Goal: Task Accomplishment & Management: Book appointment/travel/reservation

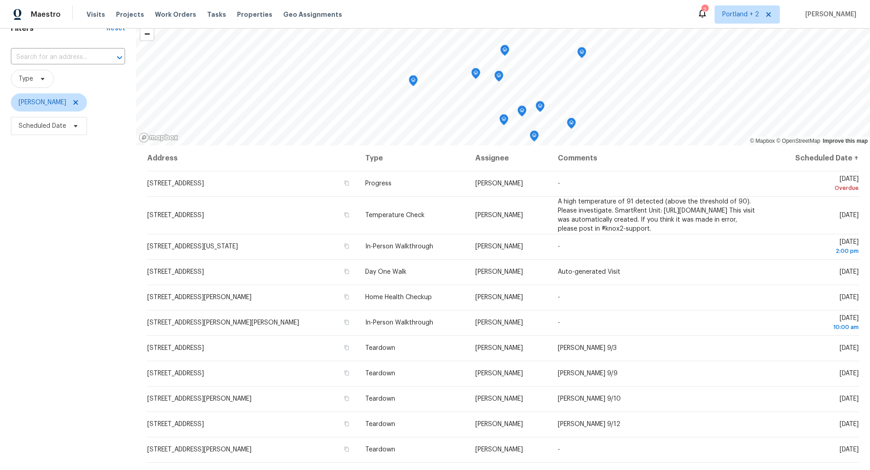
scroll to position [53, 0]
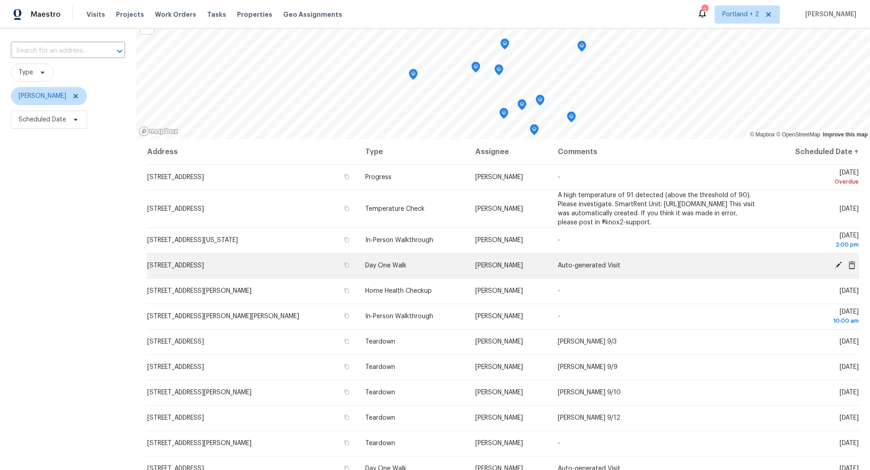
click at [839, 269] on icon at bounding box center [838, 265] width 7 height 7
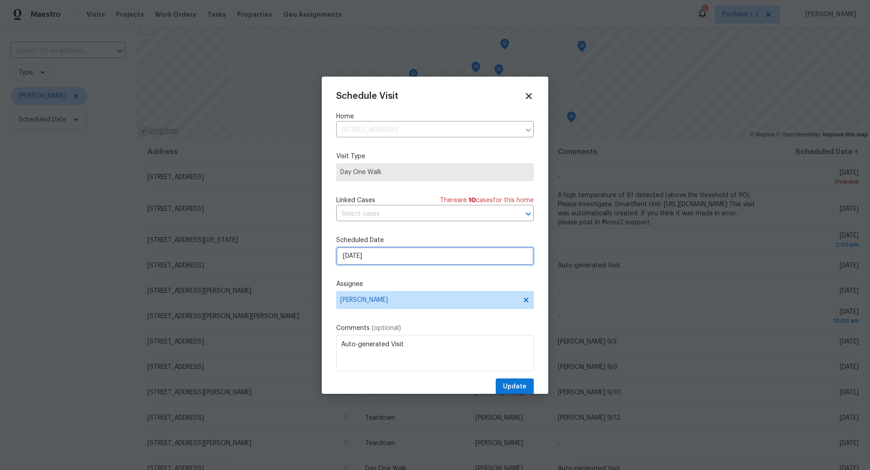
click at [473, 256] on input "[DATE]" at bounding box center [435, 256] width 198 height 18
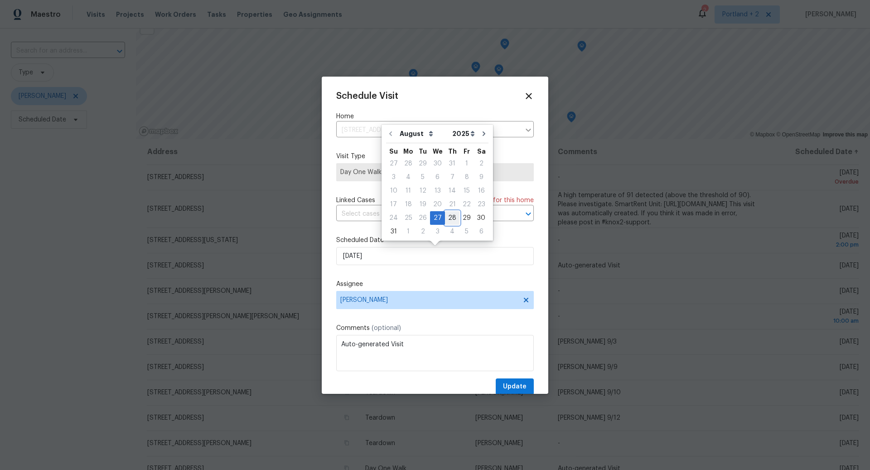
click at [447, 217] on div "28" at bounding box center [452, 218] width 15 height 13
type input "[DATE]"
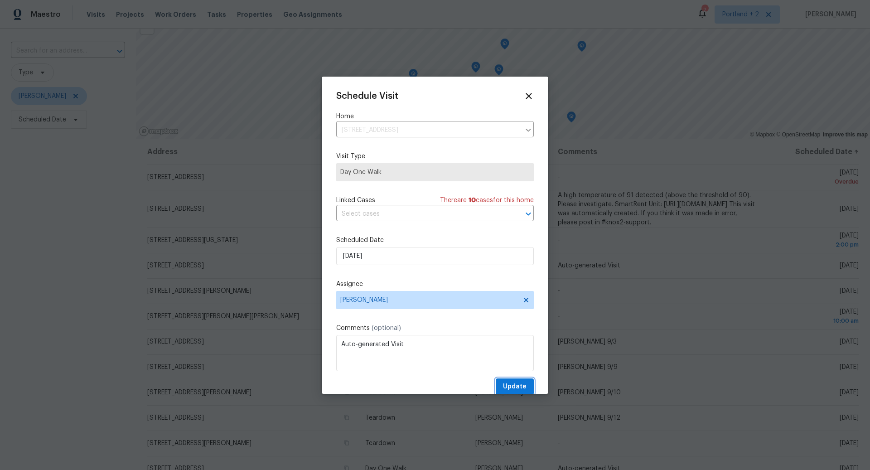
click at [515, 385] on span "Update" at bounding box center [515, 386] width 24 height 11
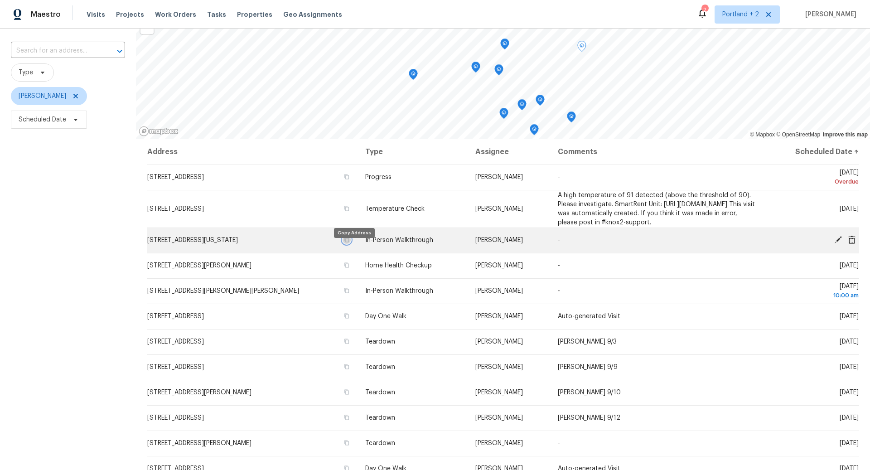
click at [350, 243] on icon "button" at bounding box center [346, 239] width 5 height 5
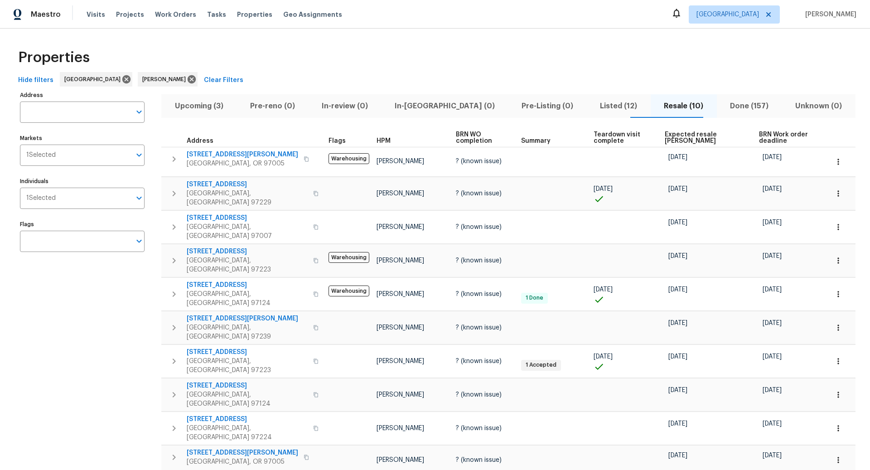
scroll to position [9, 0]
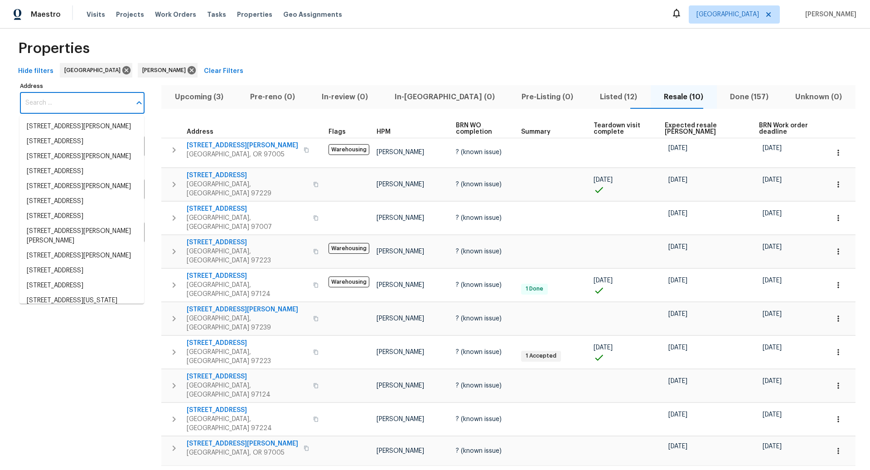
click at [77, 102] on input "Address" at bounding box center [75, 102] width 111 height 21
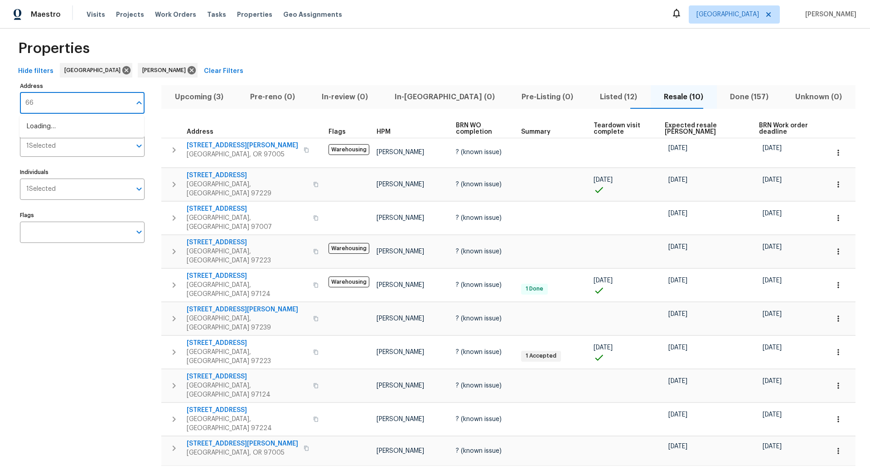
type input "668"
click at [66, 164] on li "668 McVey Ave Unit 83 Lake Oswego OR 97034" at bounding box center [81, 156] width 125 height 15
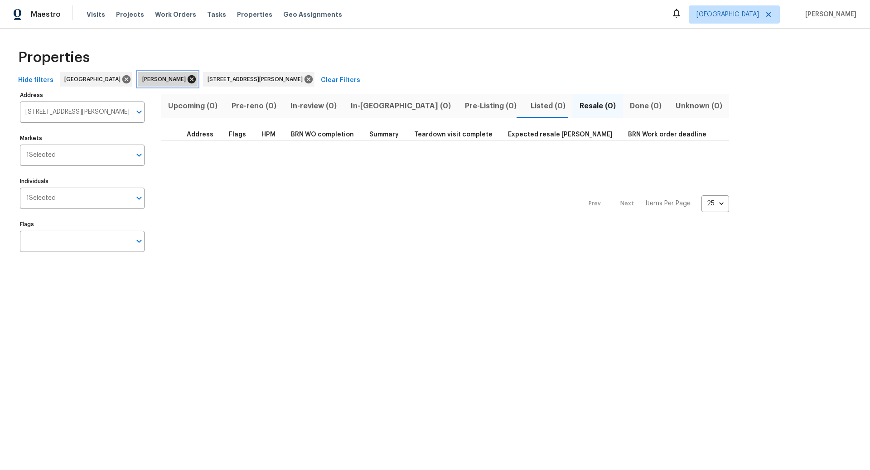
click at [187, 79] on icon at bounding box center [192, 79] width 10 height 10
click at [530, 106] on span "Listed (1)" at bounding box center [548, 106] width 36 height 13
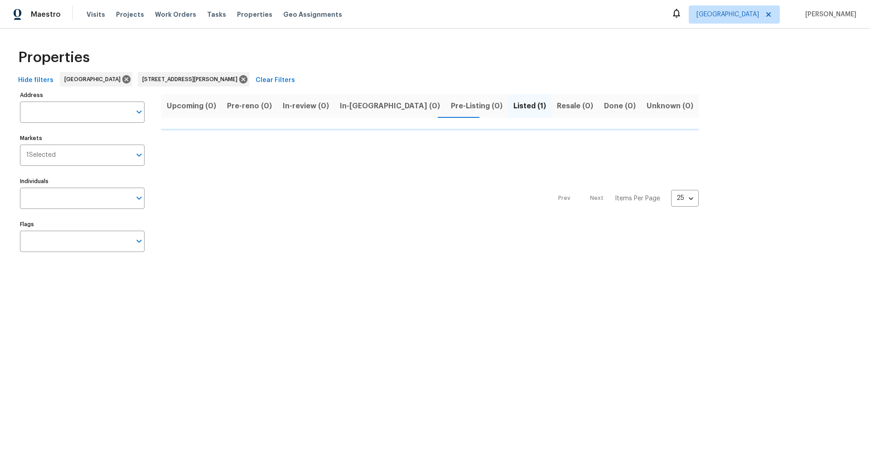
type input "668 McVey Ave Unit 83 Lake Oswego OR 97034"
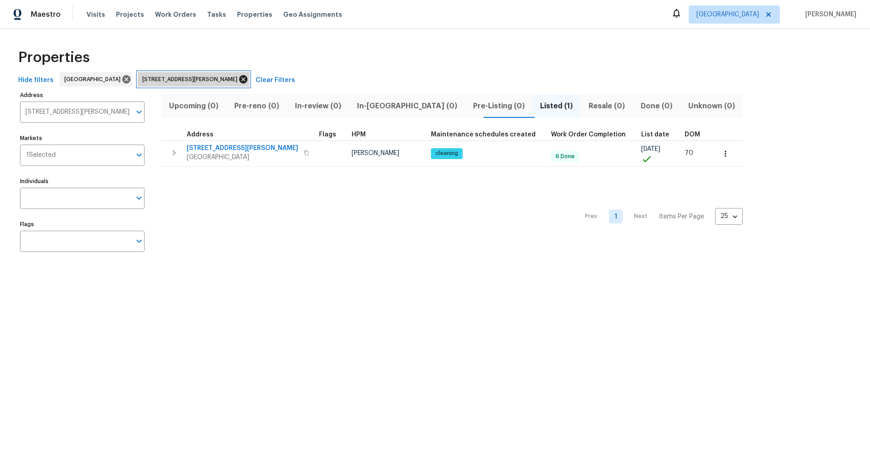
click at [238, 78] on icon at bounding box center [243, 79] width 10 height 10
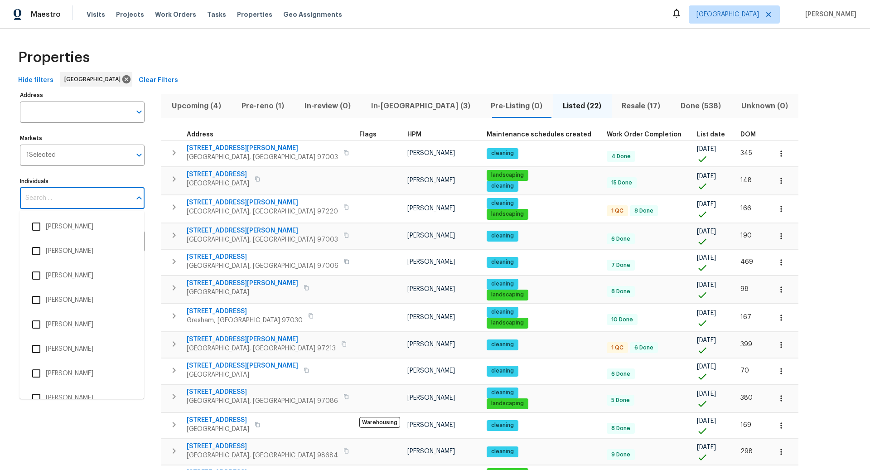
click at [113, 199] on input "Individuals" at bounding box center [75, 198] width 111 height 21
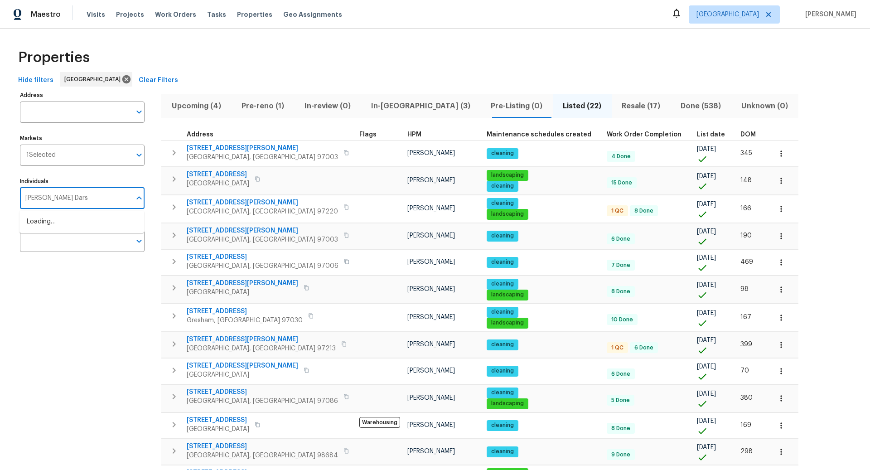
type input "[PERSON_NAME]"
click at [36, 252] on input "checkbox" at bounding box center [36, 251] width 19 height 19
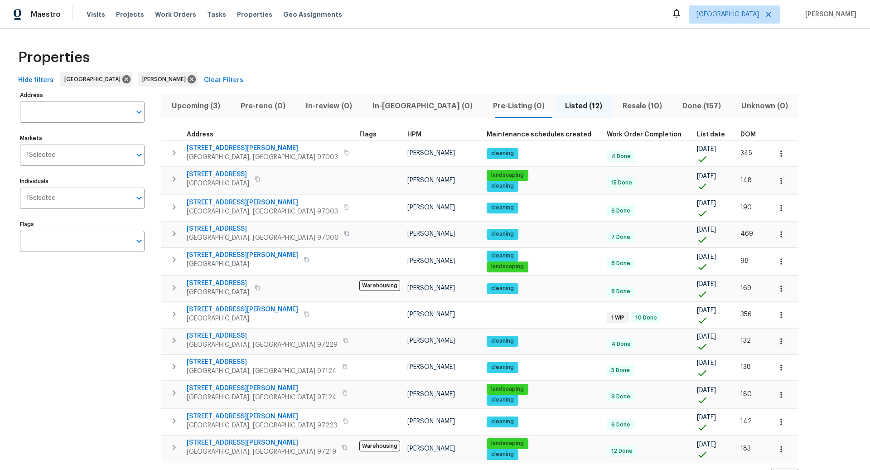
click at [200, 107] on span "Upcoming (3)" at bounding box center [196, 106] width 58 height 13
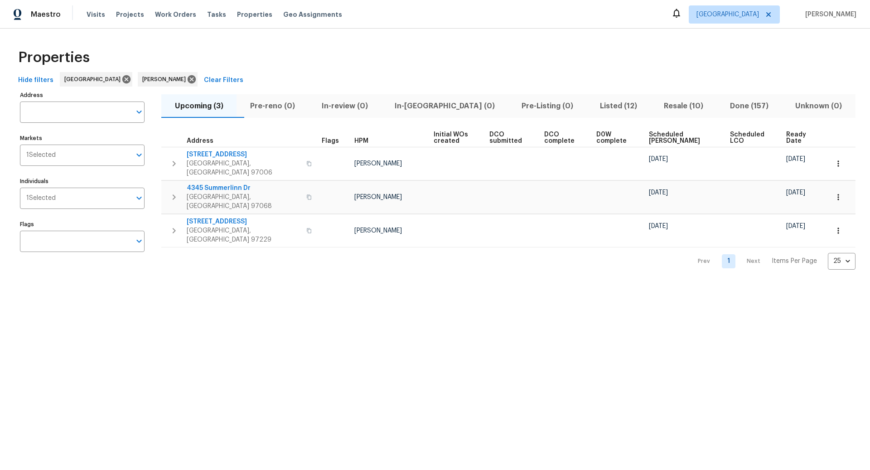
click at [605, 103] on span "Listed (12)" at bounding box center [619, 106] width 53 height 13
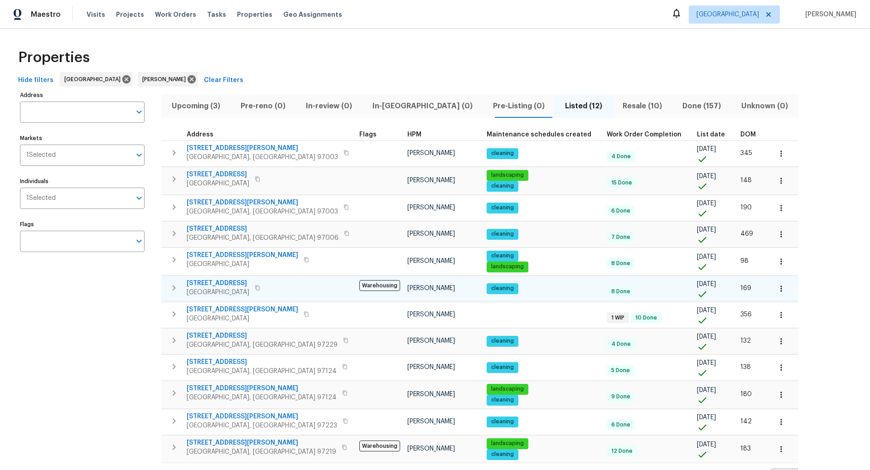
scroll to position [25, 0]
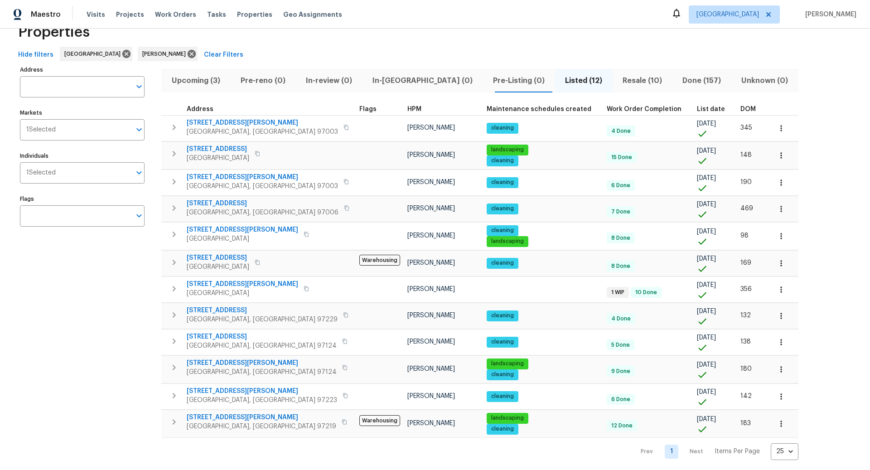
click at [109, 425] on div "Address Address Markets 1 Selected Markets Individuals 1 Selected Individuals F…" at bounding box center [88, 261] width 136 height 397
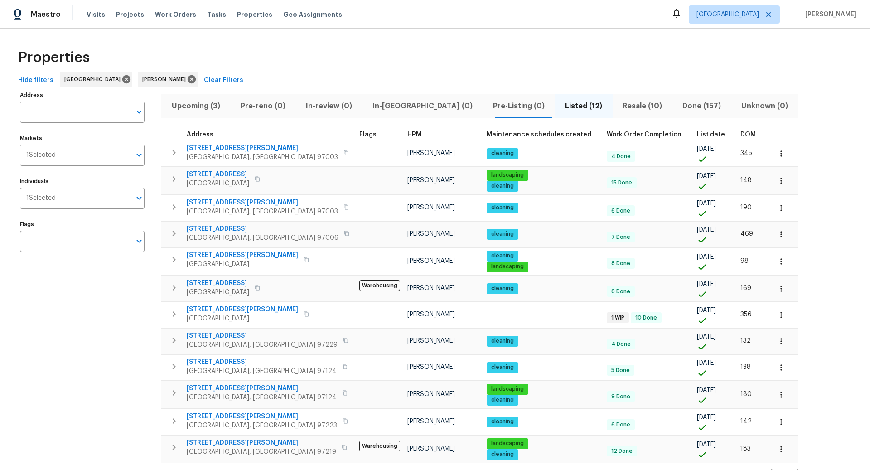
click at [801, 389] on div "Address Address Markets 1 Selected Markets Individuals 1 Selected Individuals F…" at bounding box center [435, 287] width 841 height 397
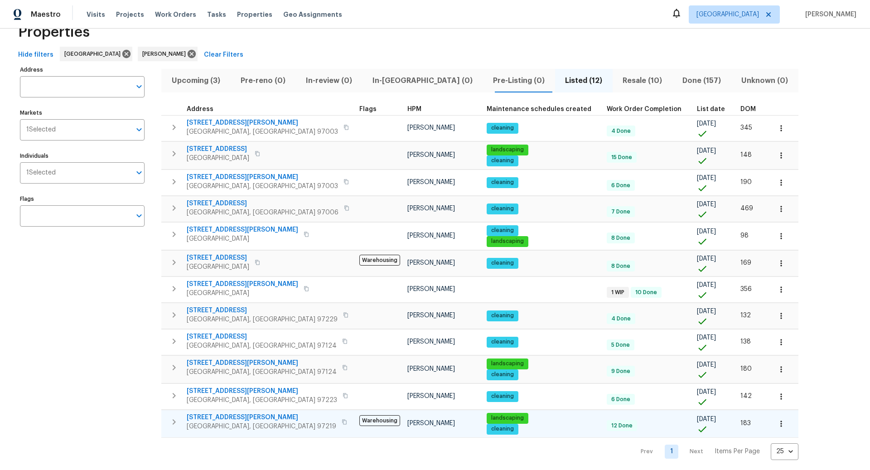
click at [172, 417] on icon "button" at bounding box center [174, 422] width 11 height 11
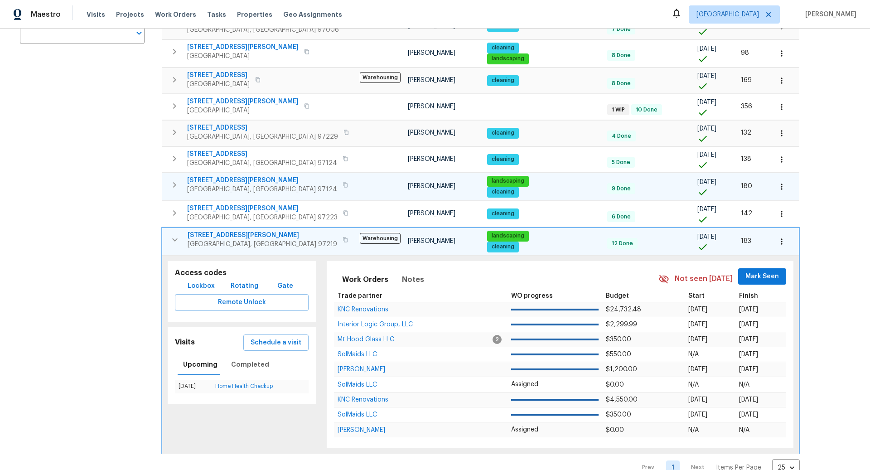
scroll to position [223, 0]
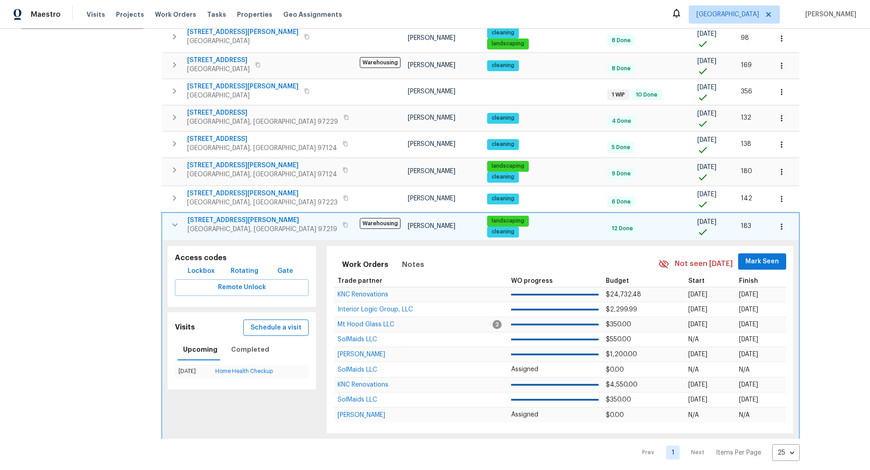
click at [271, 324] on span "Schedule a visit" at bounding box center [276, 327] width 51 height 11
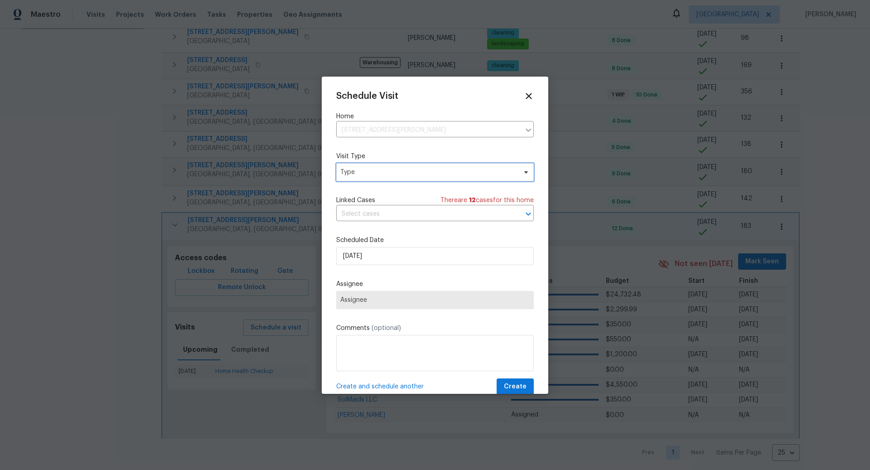
click at [392, 173] on span "Type" at bounding box center [428, 172] width 176 height 9
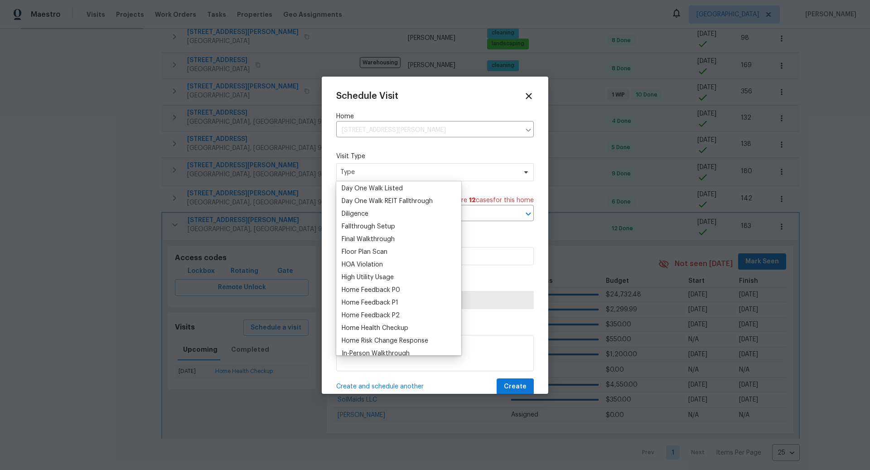
scroll to position [214, 0]
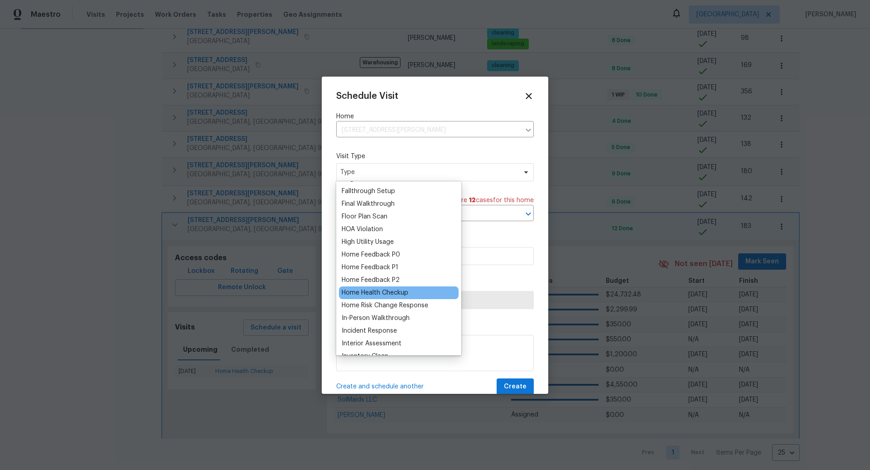
click at [368, 291] on div "Home Health Checkup" at bounding box center [375, 292] width 67 height 9
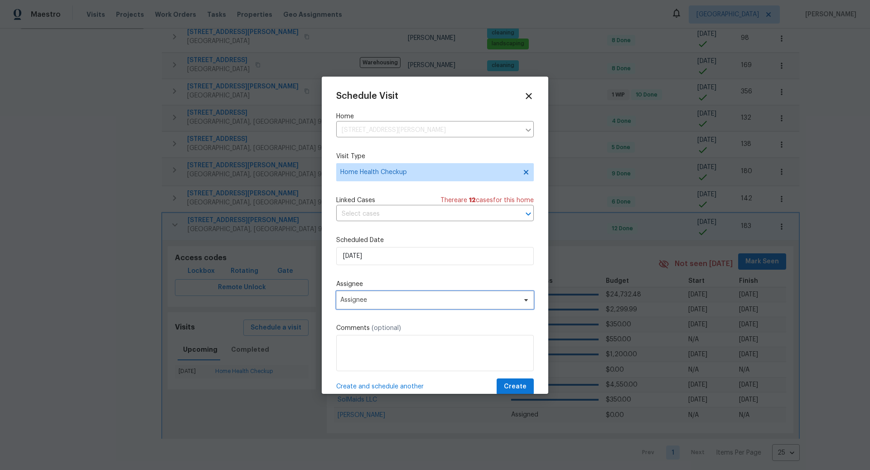
click at [386, 303] on span "Assignee" at bounding box center [429, 299] width 178 height 7
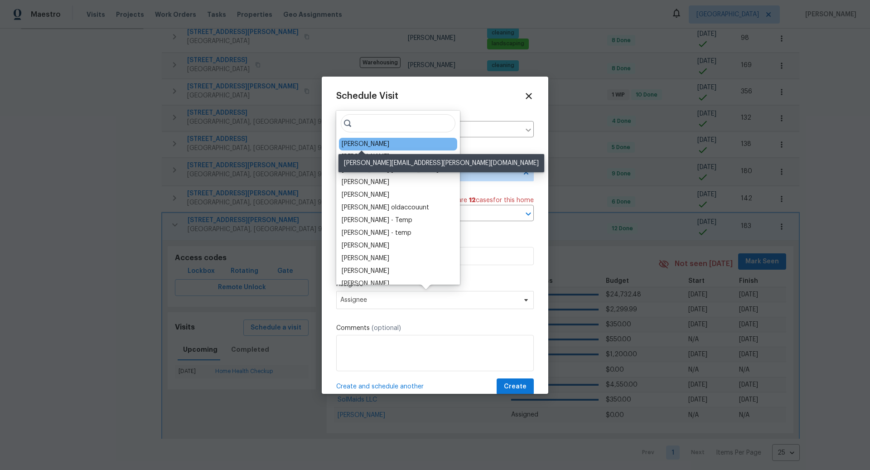
click at [369, 145] on div "[PERSON_NAME]" at bounding box center [366, 144] width 48 height 9
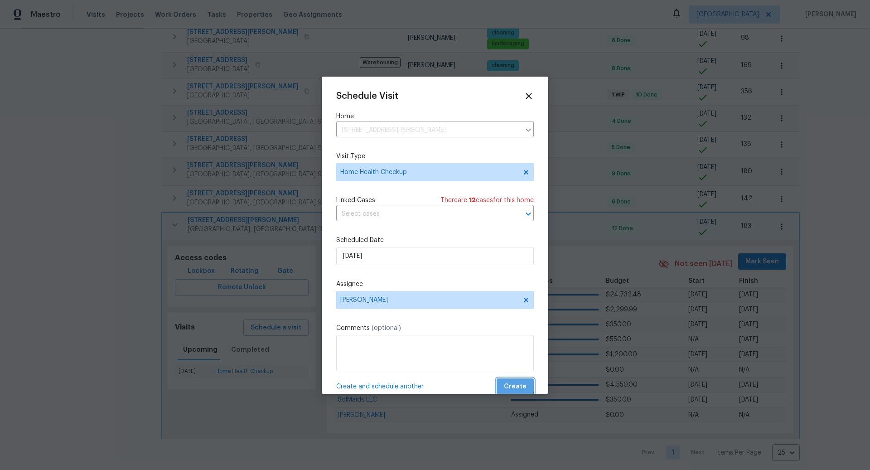
click at [512, 384] on span "Create" at bounding box center [515, 386] width 23 height 11
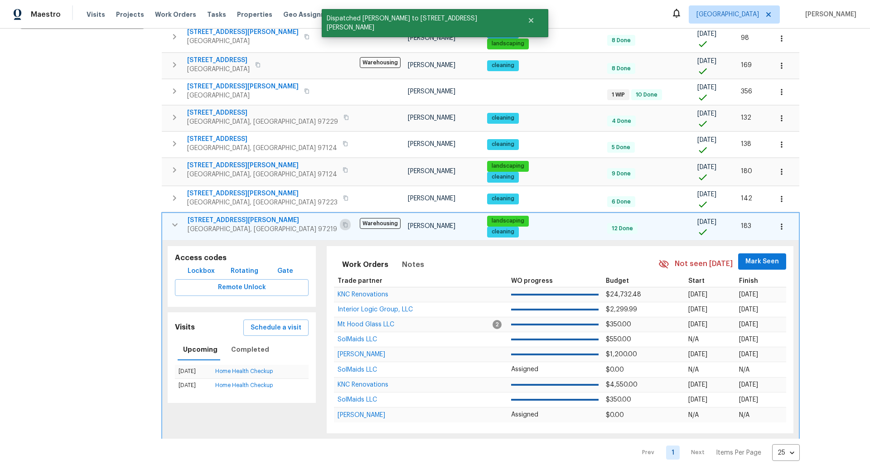
click at [343, 222] on icon "button" at bounding box center [345, 224] width 5 height 5
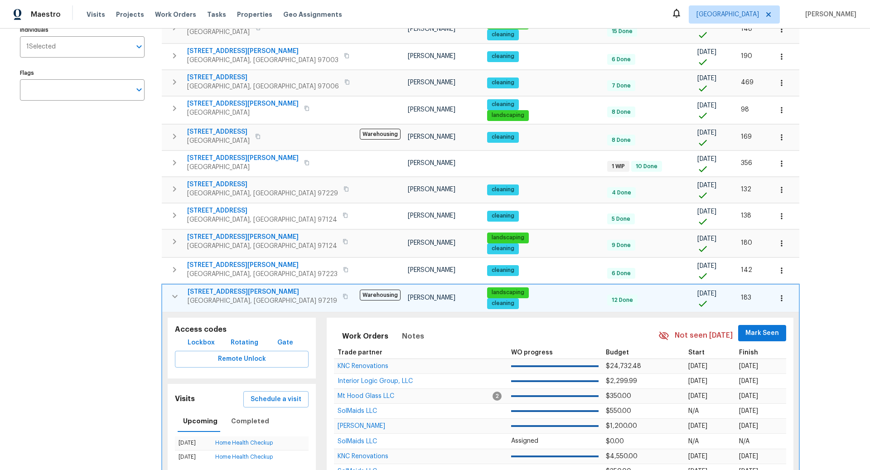
scroll to position [148, 0]
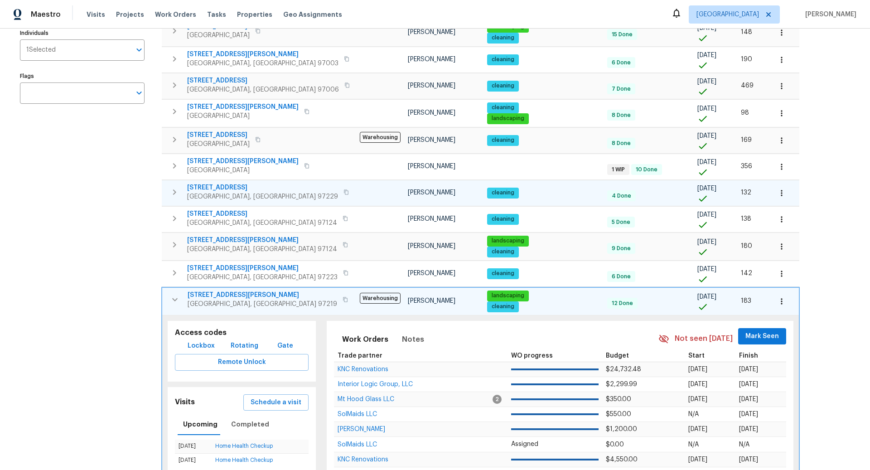
click at [177, 189] on icon "button" at bounding box center [174, 192] width 11 height 11
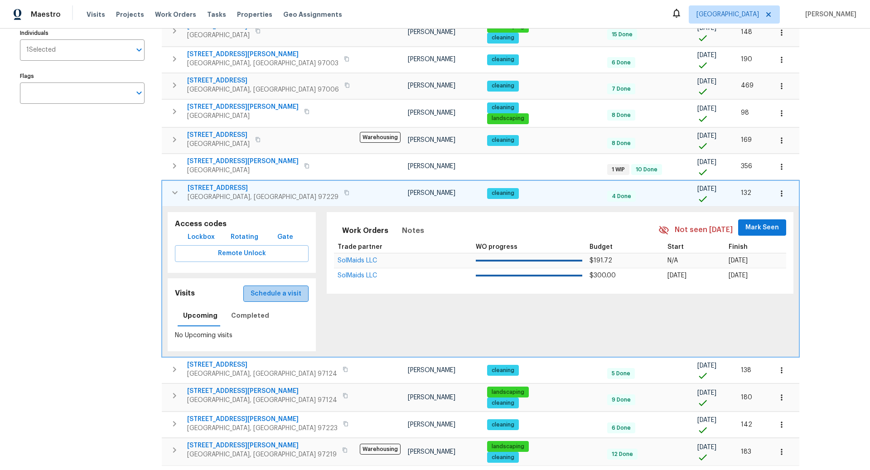
click at [272, 289] on span "Schedule a visit" at bounding box center [276, 293] width 51 height 11
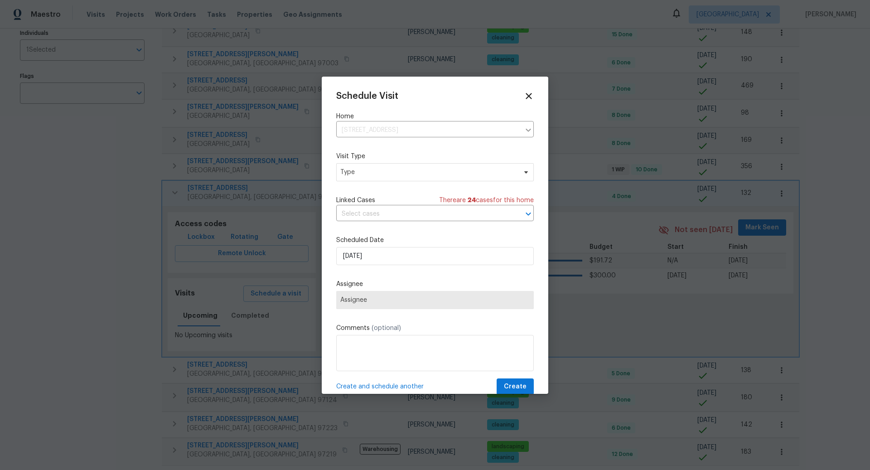
click at [383, 298] on span "Assignee" at bounding box center [435, 299] width 190 height 7
click at [391, 171] on span "Type" at bounding box center [428, 172] width 176 height 9
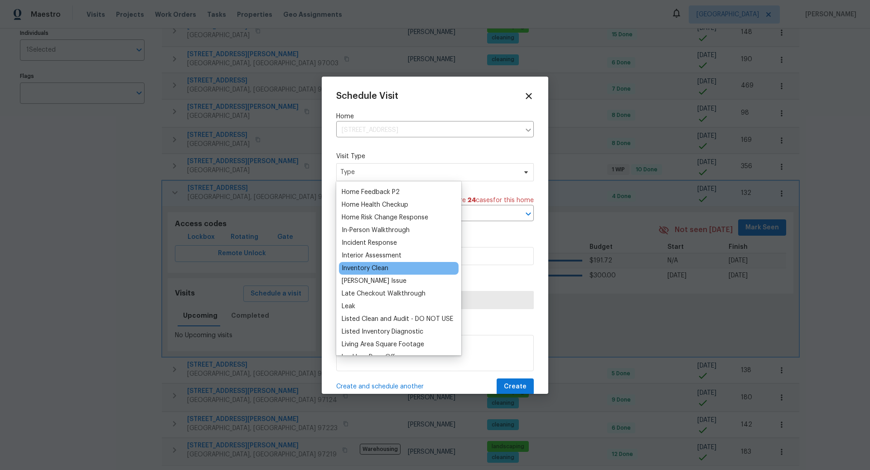
scroll to position [303, 0]
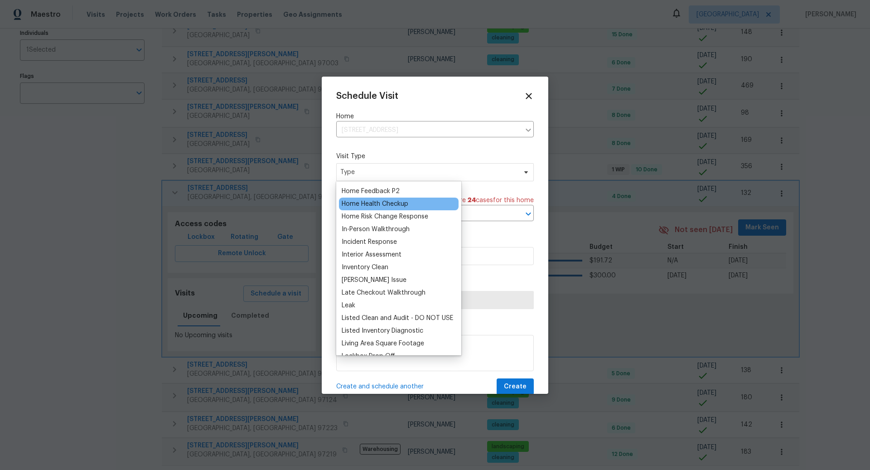
click at [389, 205] on div "Home Health Checkup" at bounding box center [375, 203] width 67 height 9
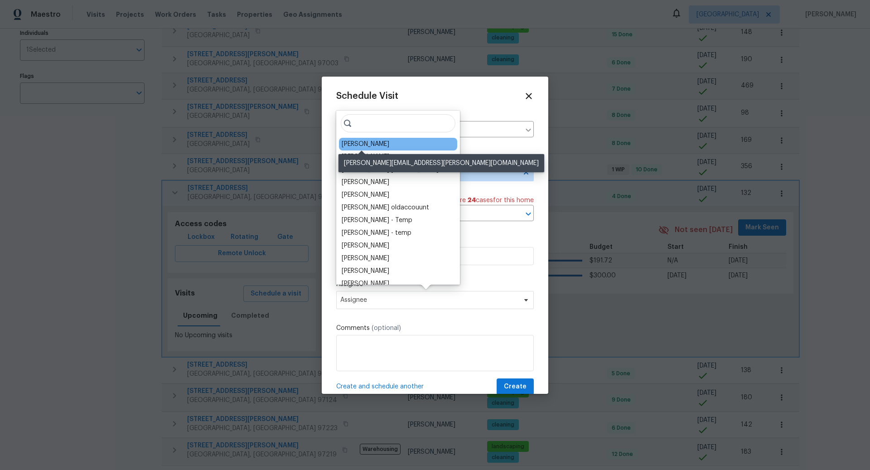
click at [372, 144] on div "[PERSON_NAME]" at bounding box center [366, 144] width 48 height 9
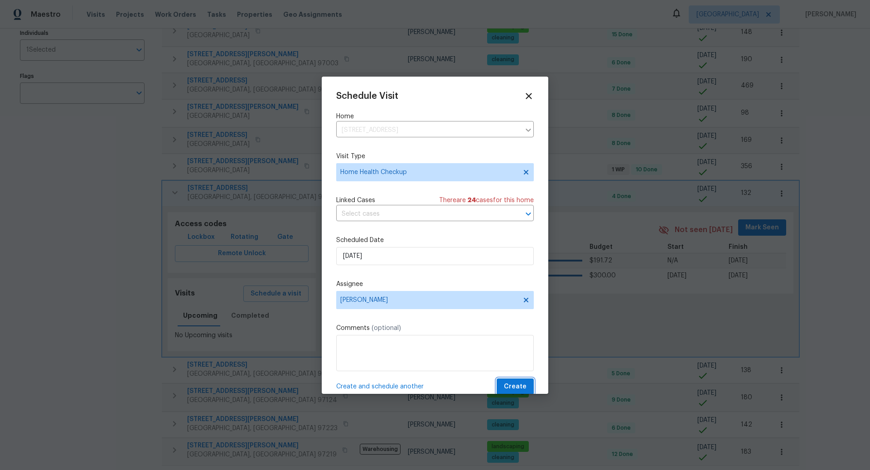
click at [515, 383] on span "Create" at bounding box center [515, 386] width 23 height 11
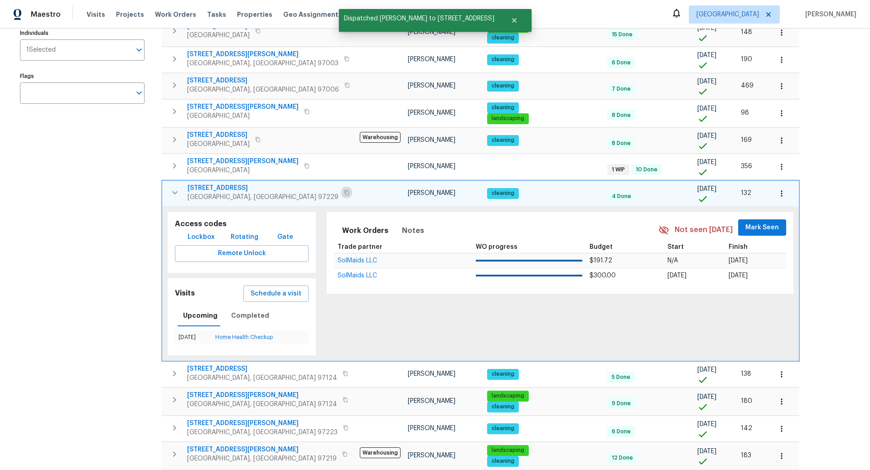
click at [344, 191] on icon "button" at bounding box center [346, 192] width 5 height 5
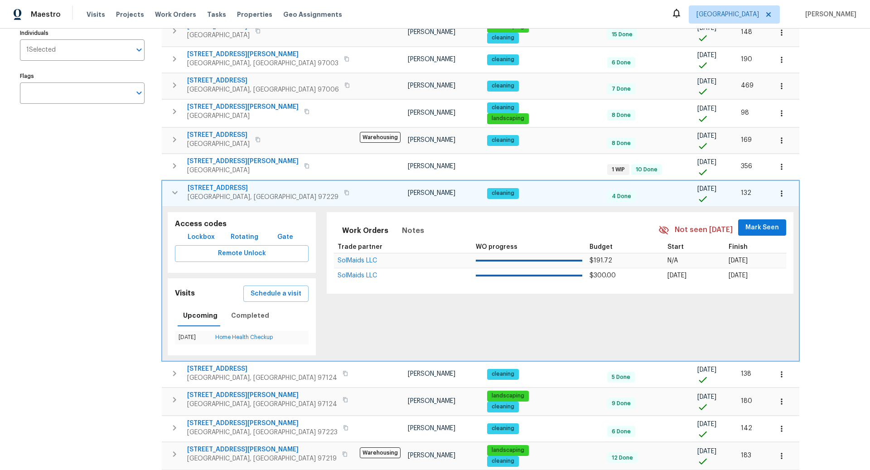
scroll to position [180, 0]
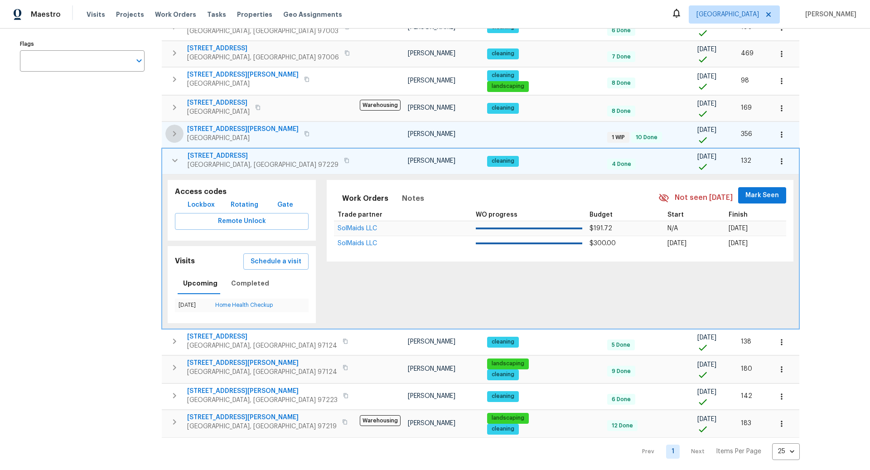
click at [175, 131] on icon "button" at bounding box center [174, 133] width 3 height 5
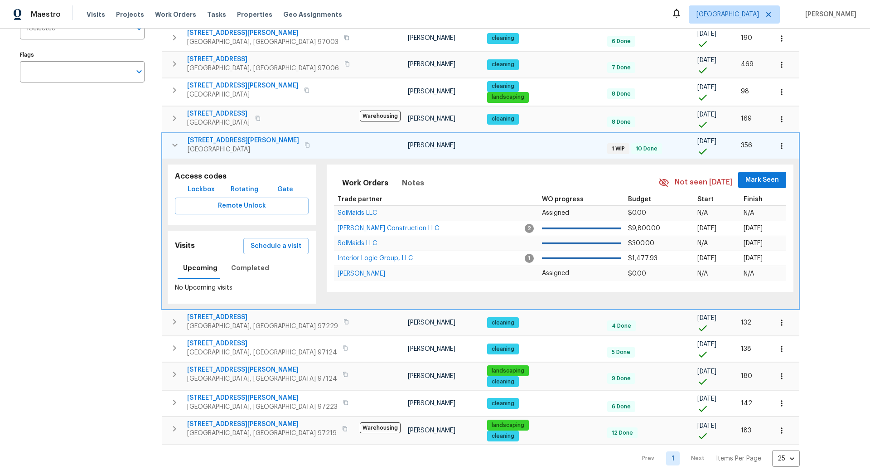
scroll to position [177, 0]
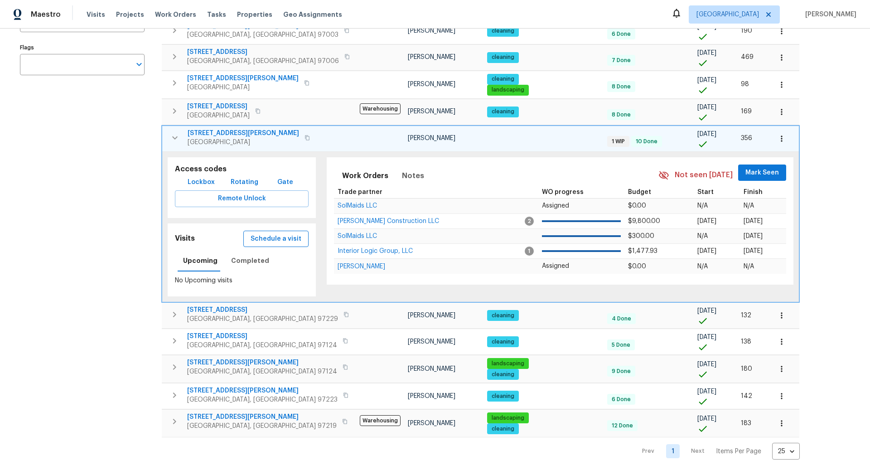
click at [269, 234] on span "Schedule a visit" at bounding box center [276, 238] width 51 height 11
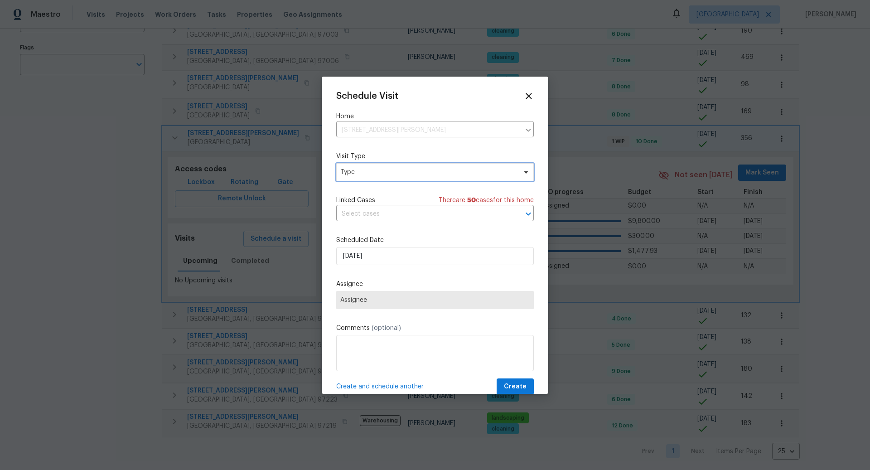
click at [376, 170] on span "Type" at bounding box center [428, 172] width 176 height 9
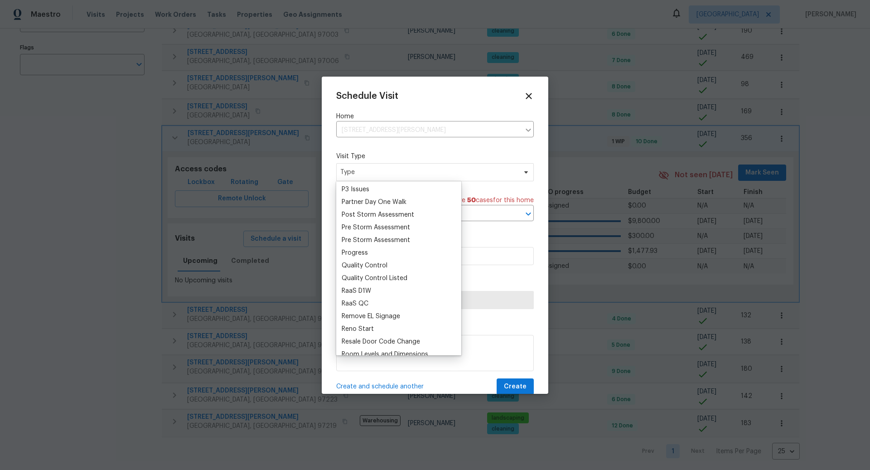
scroll to position [544, 0]
click at [359, 253] on div "Progress" at bounding box center [355, 254] width 26 height 9
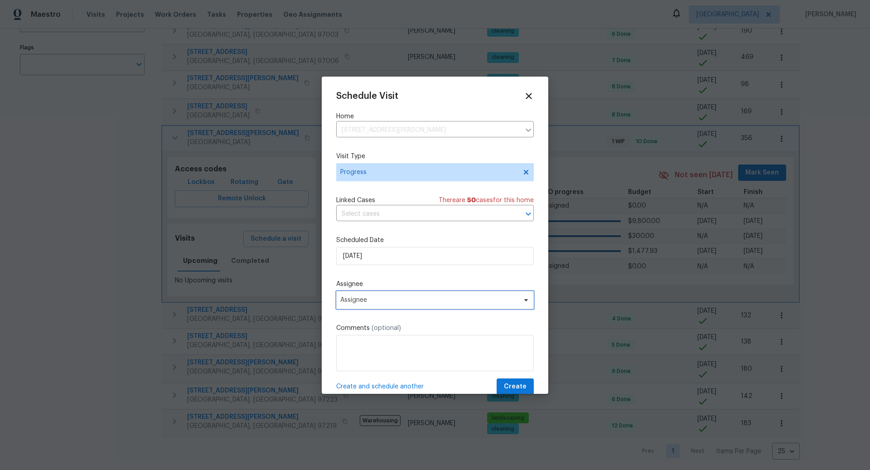
click at [375, 301] on span "Assignee" at bounding box center [429, 299] width 178 height 7
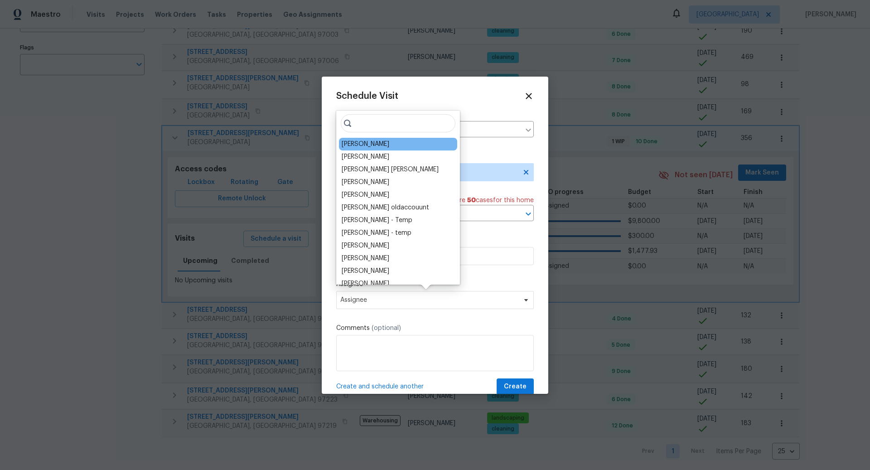
click at [381, 146] on div "[PERSON_NAME]" at bounding box center [366, 144] width 48 height 9
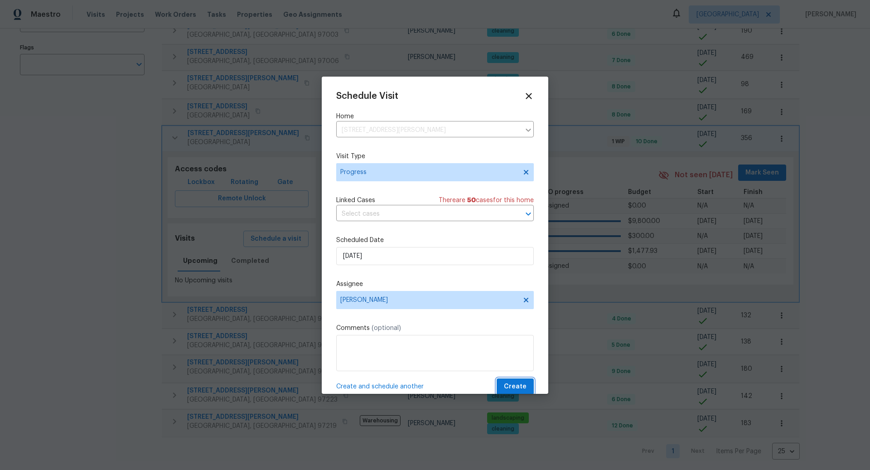
click at [520, 385] on span "Create" at bounding box center [515, 386] width 23 height 11
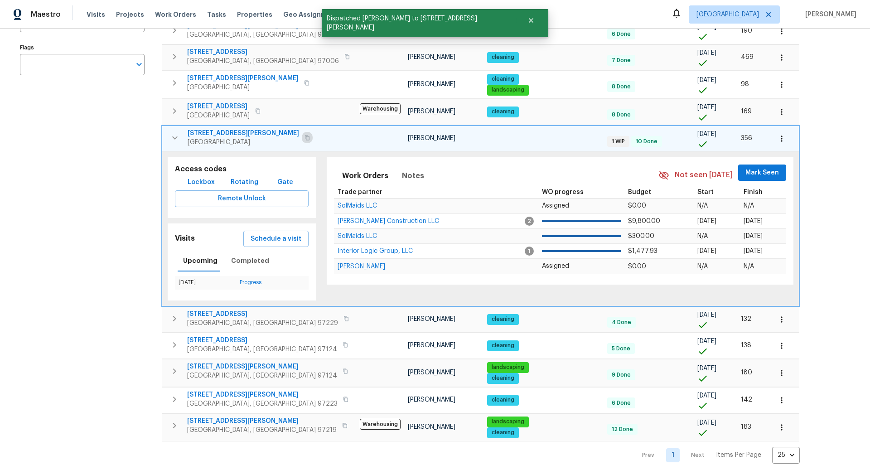
click at [305, 137] on icon "button" at bounding box center [307, 137] width 5 height 5
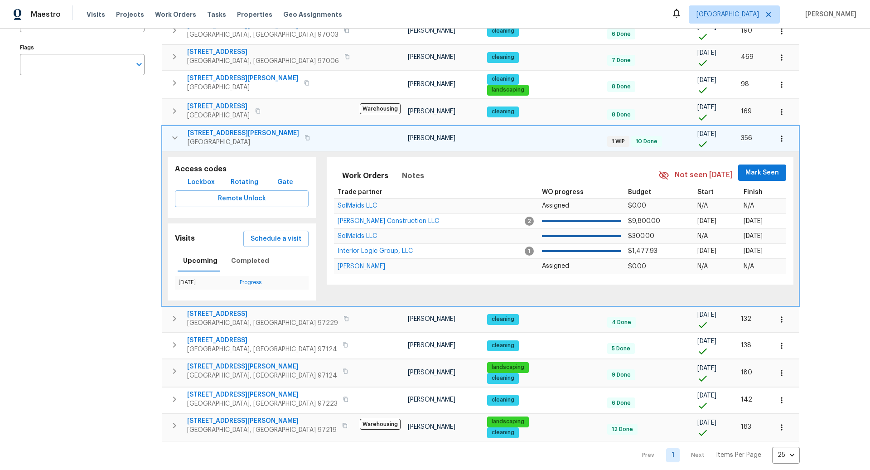
click at [82, 160] on div "Address Address Markets 1 Selected Markets Individuals 1 Selected Individuals F…" at bounding box center [88, 188] width 136 height 552
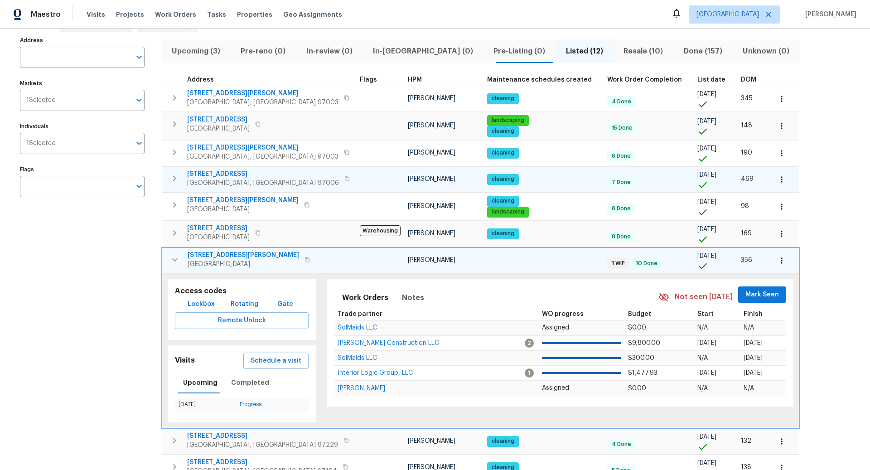
scroll to position [55, 0]
click at [175, 121] on icon "button" at bounding box center [174, 123] width 11 height 11
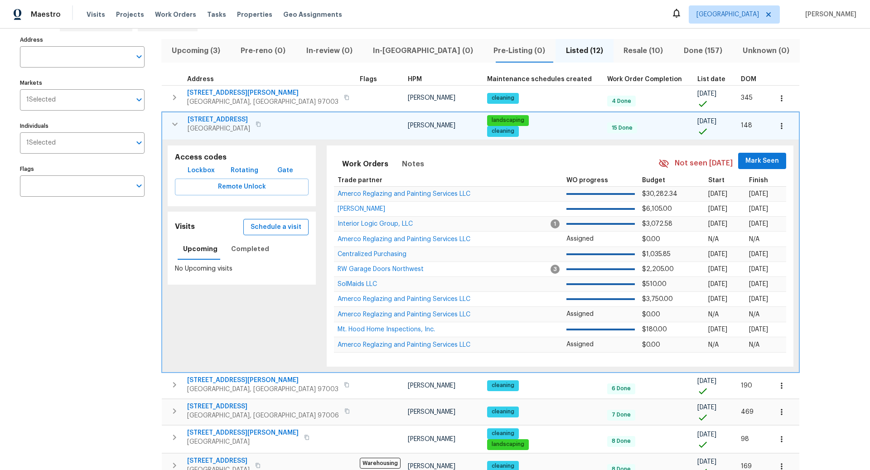
click at [262, 222] on span "Schedule a visit" at bounding box center [276, 227] width 51 height 11
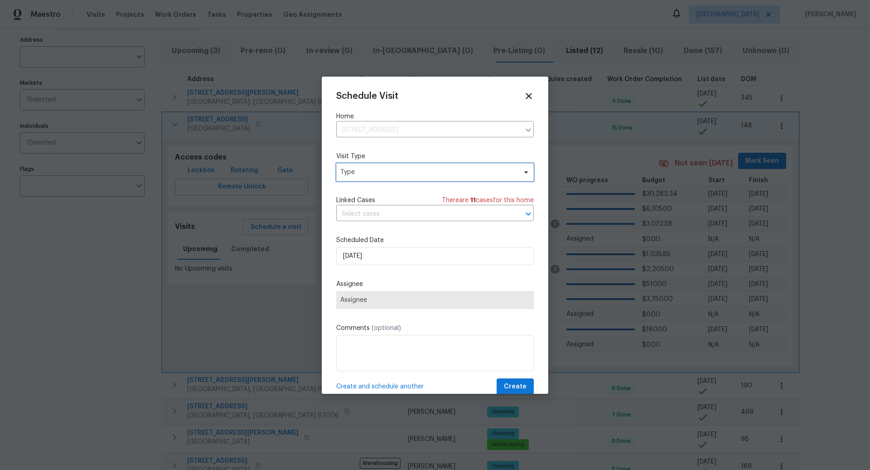
click at [381, 171] on span "Type" at bounding box center [428, 172] width 176 height 9
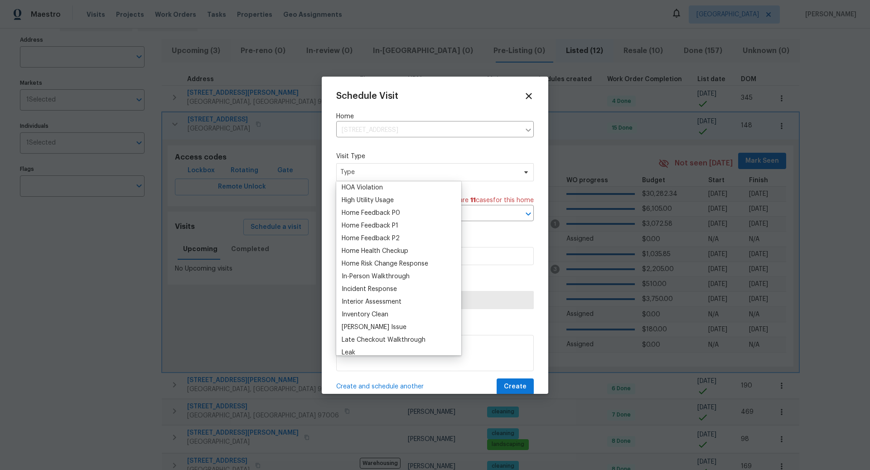
scroll to position [263, 0]
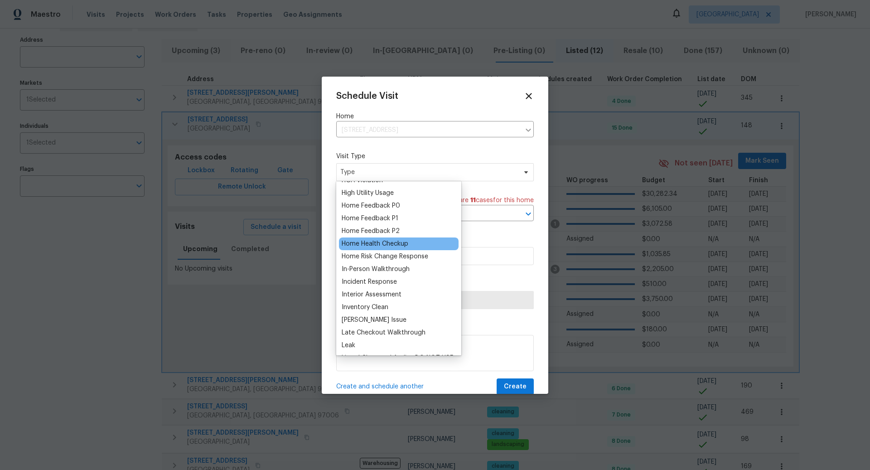
click at [369, 244] on div "Home Health Checkup" at bounding box center [375, 243] width 67 height 9
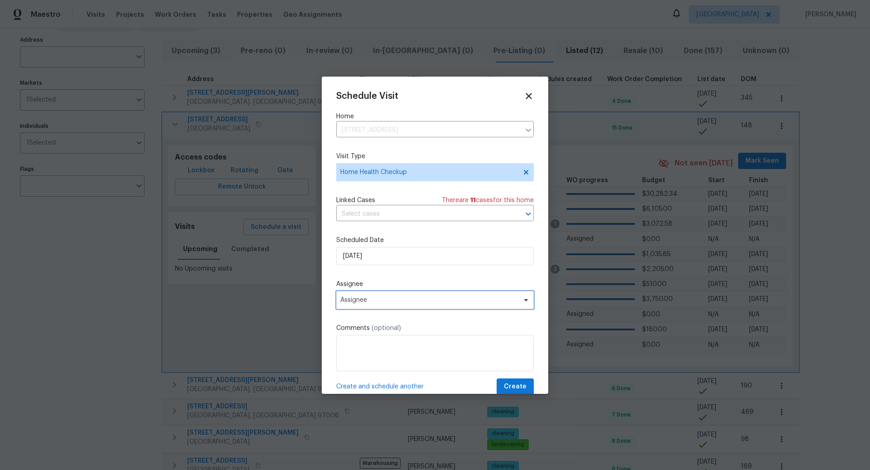
click at [371, 301] on span "Assignee" at bounding box center [429, 299] width 178 height 7
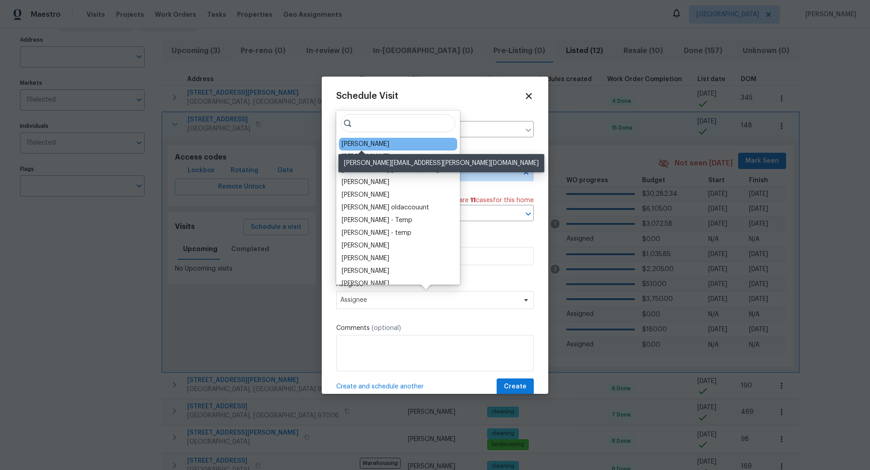
click at [374, 142] on div "[PERSON_NAME]" at bounding box center [366, 144] width 48 height 9
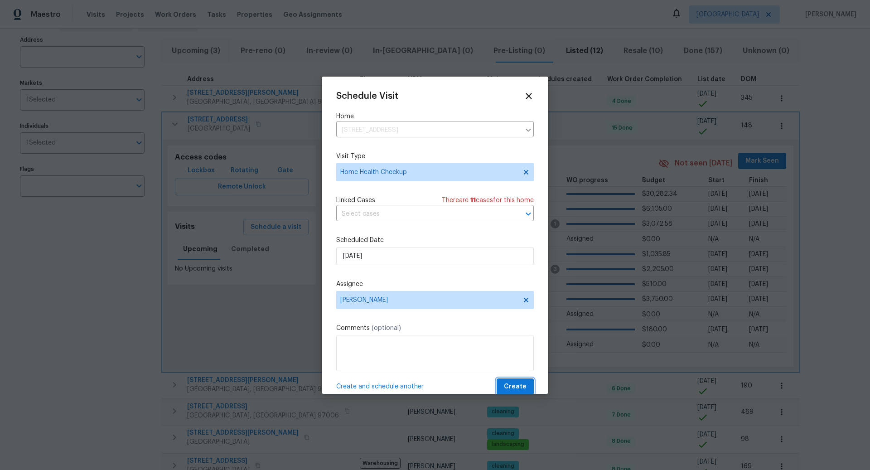
click at [513, 384] on span "Create" at bounding box center [515, 386] width 23 height 11
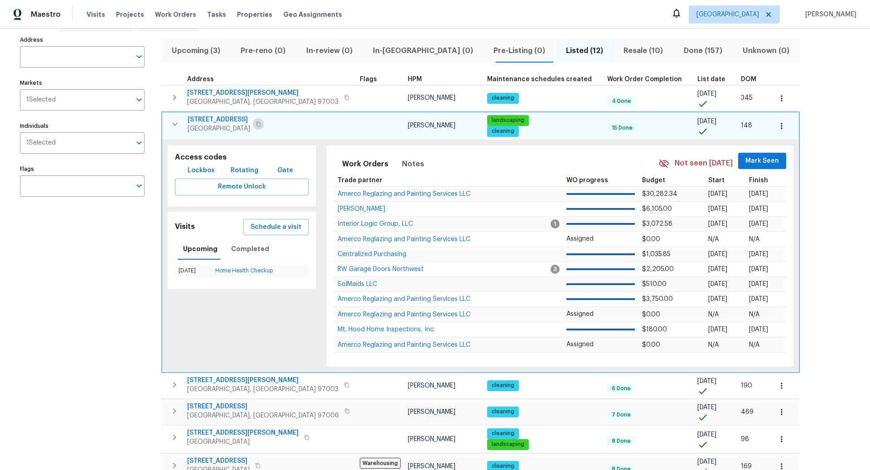
click at [256, 122] on icon "button" at bounding box center [258, 124] width 5 height 5
click at [112, 232] on div "Address Address Markets 1 Selected Markets Individuals 1 Selected Individuals F…" at bounding box center [88, 349] width 136 height 630
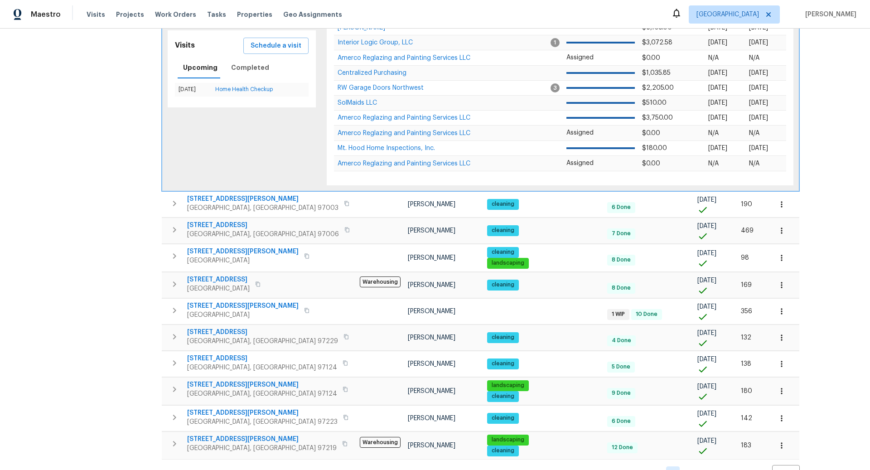
scroll to position [243, 0]
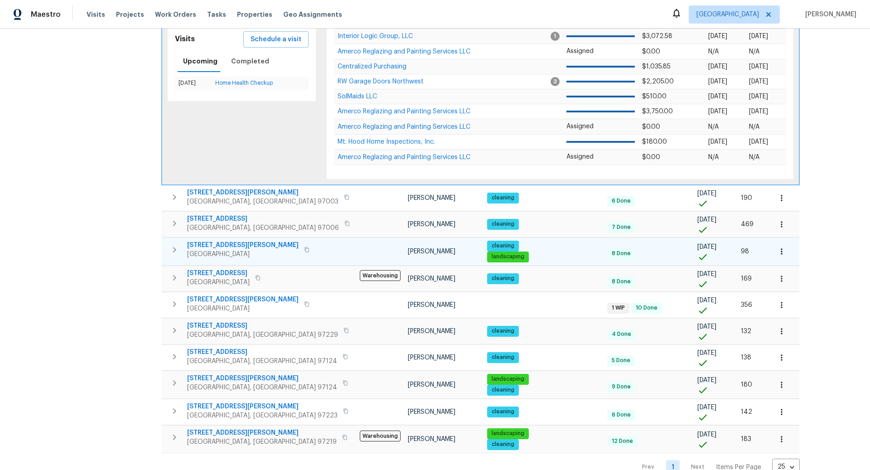
click at [174, 248] on icon "button" at bounding box center [174, 249] width 11 height 11
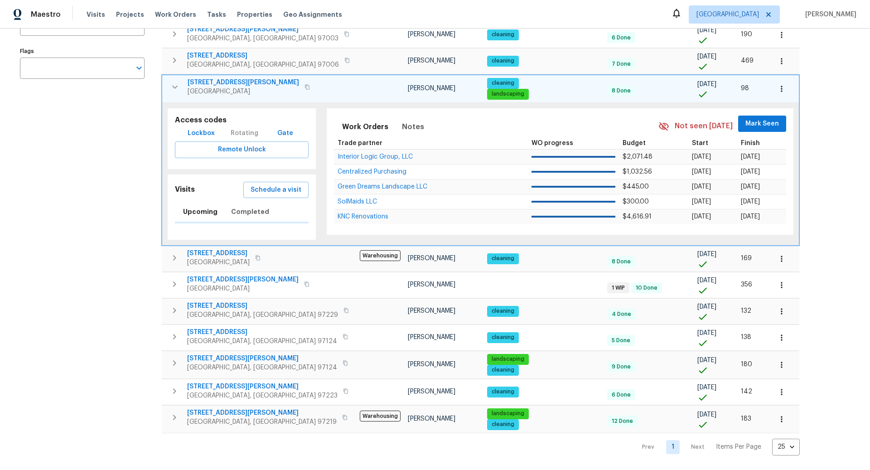
scroll to position [177, 0]
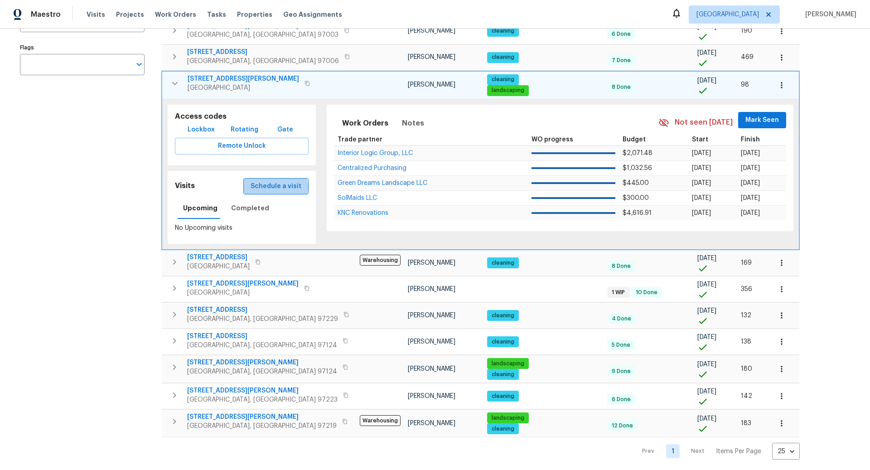
click at [264, 185] on span "Schedule a visit" at bounding box center [276, 186] width 51 height 11
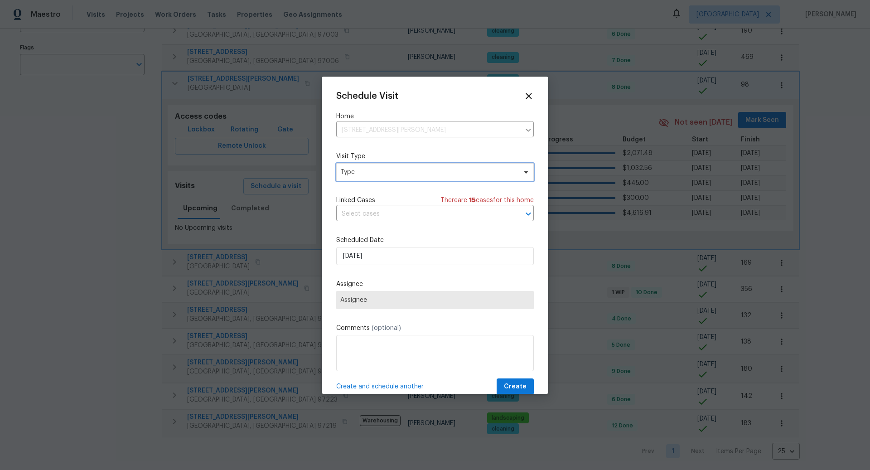
click at [374, 171] on span "Type" at bounding box center [428, 172] width 176 height 9
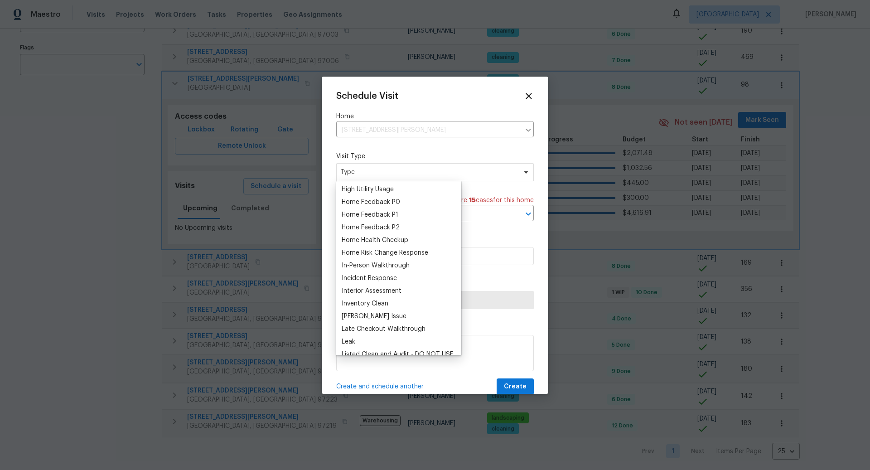
scroll to position [253, 0]
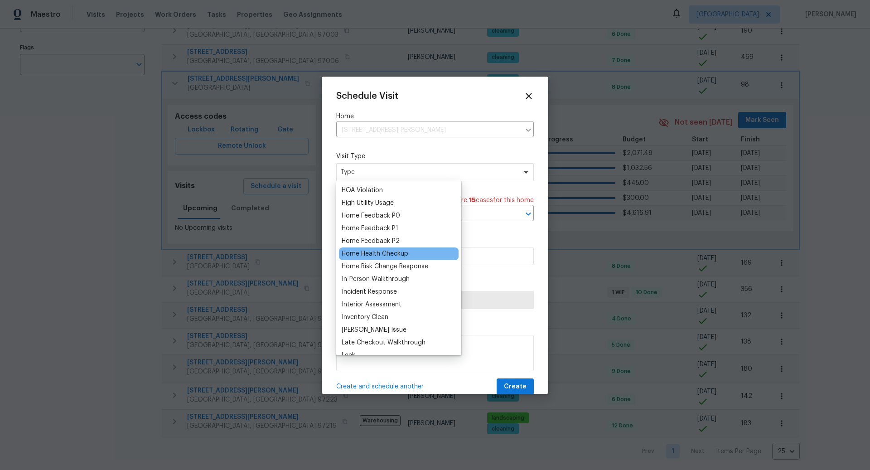
click at [378, 251] on div "Home Health Checkup" at bounding box center [375, 253] width 67 height 9
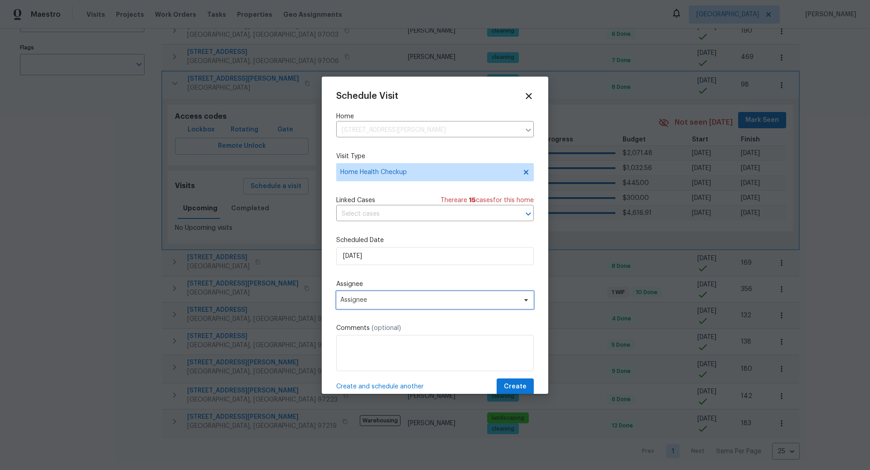
click at [374, 299] on span "Assignee" at bounding box center [429, 299] width 178 height 7
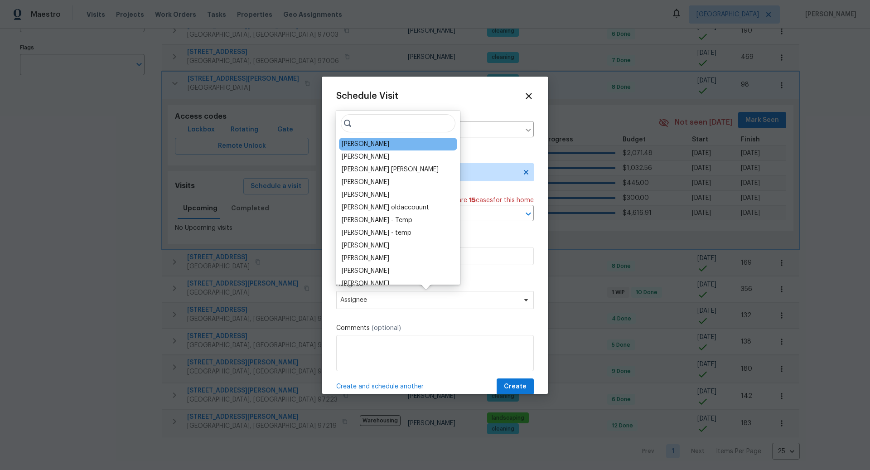
click at [369, 149] on div "[PERSON_NAME]" at bounding box center [398, 144] width 118 height 13
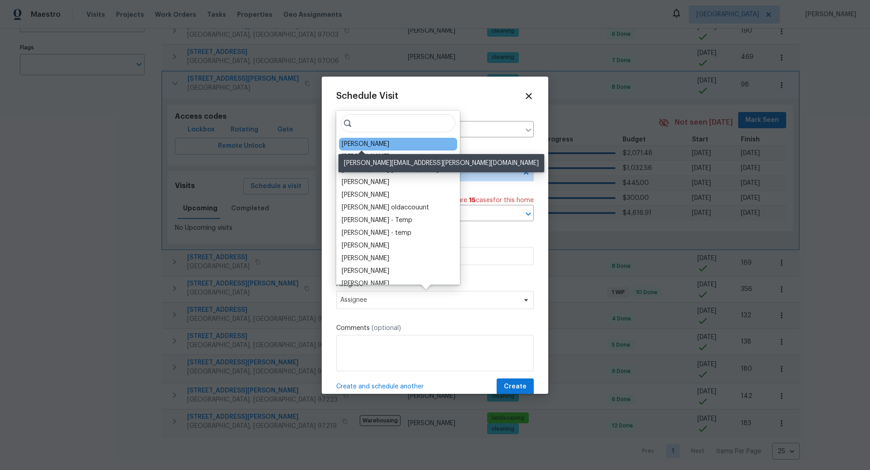
click at [365, 145] on div "[PERSON_NAME]" at bounding box center [366, 144] width 48 height 9
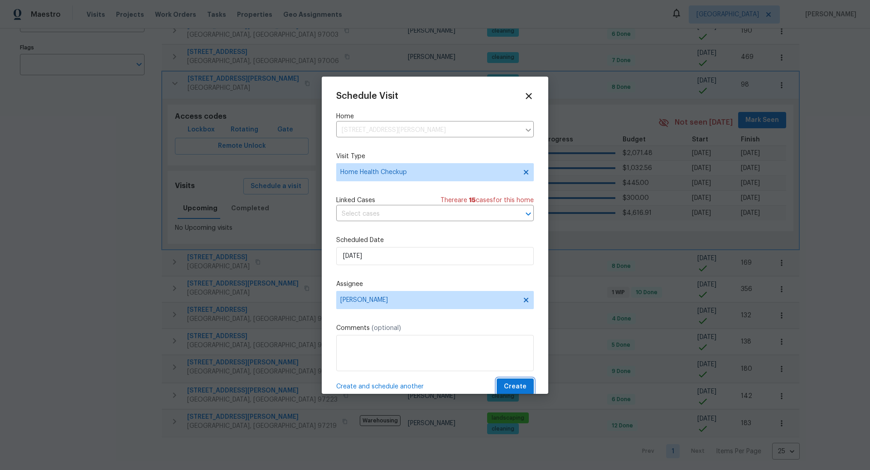
click at [517, 380] on button "Create" at bounding box center [515, 387] width 37 height 17
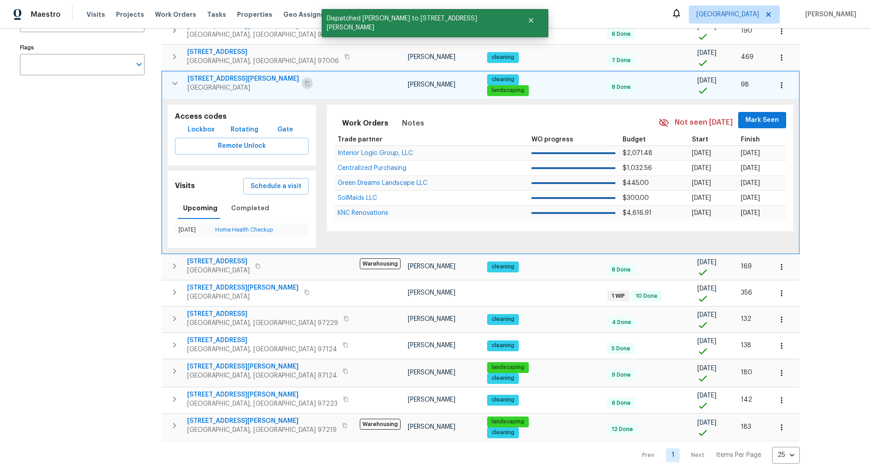
click at [305, 83] on icon "button" at bounding box center [307, 83] width 5 height 5
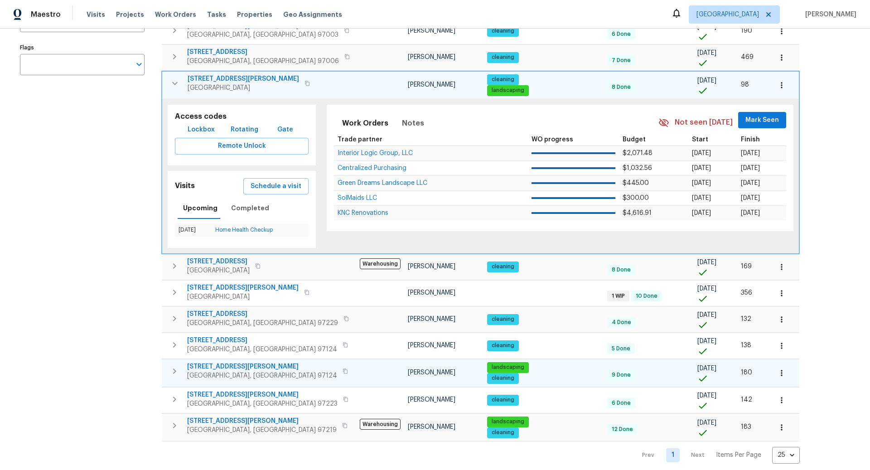
scroll to position [180, 0]
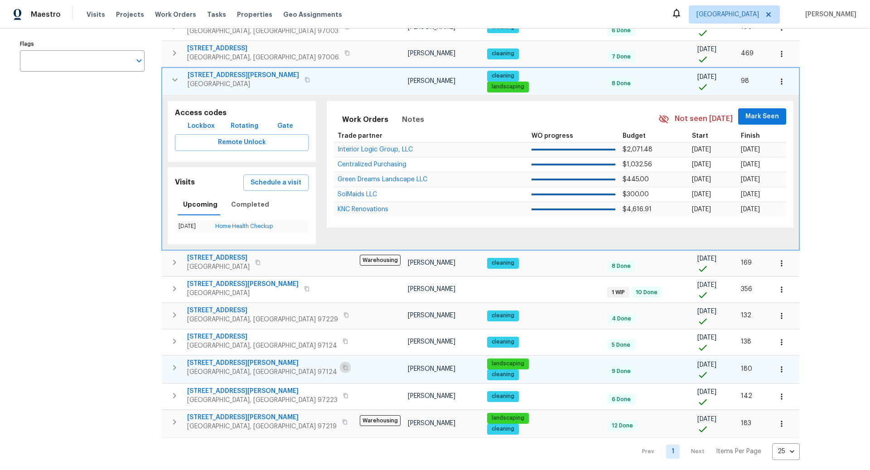
click at [343, 365] on icon "button" at bounding box center [345, 367] width 5 height 5
click at [178, 364] on icon "button" at bounding box center [174, 367] width 11 height 11
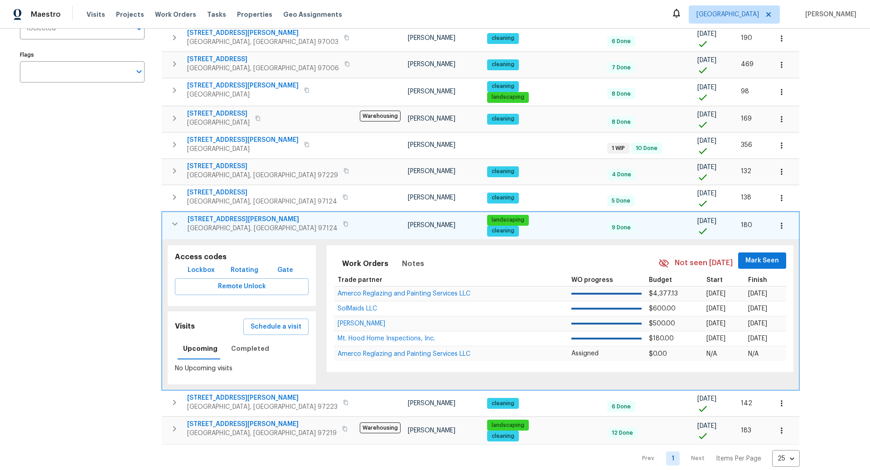
scroll to position [177, 0]
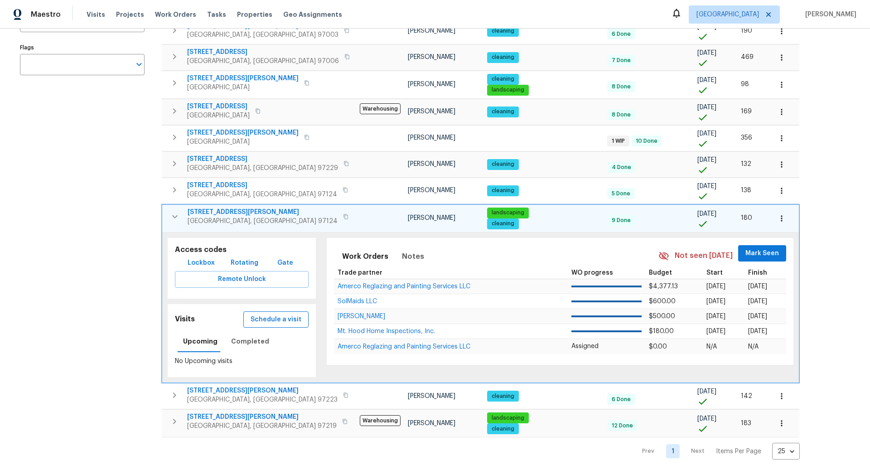
click at [261, 315] on span "Schedule a visit" at bounding box center [276, 319] width 51 height 11
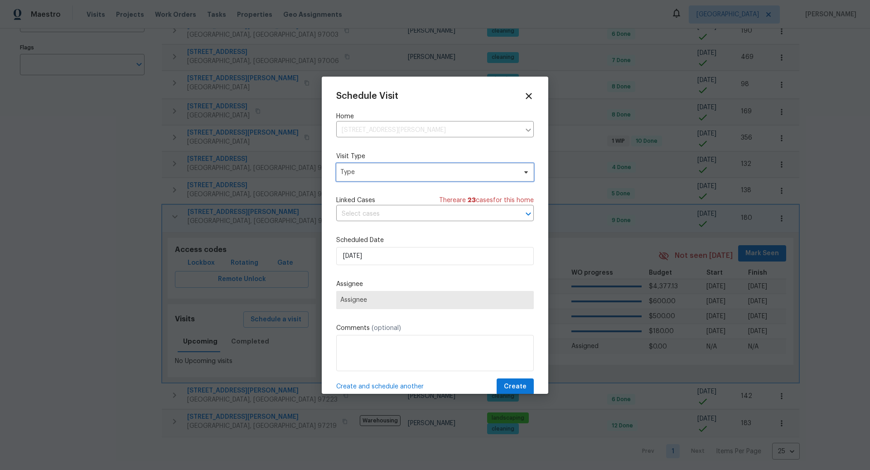
click at [358, 171] on span "Type" at bounding box center [428, 172] width 176 height 9
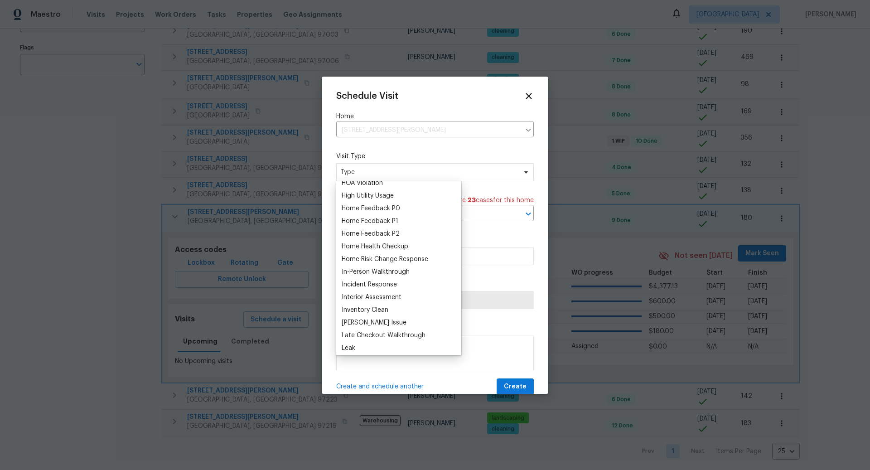
scroll to position [267, 0]
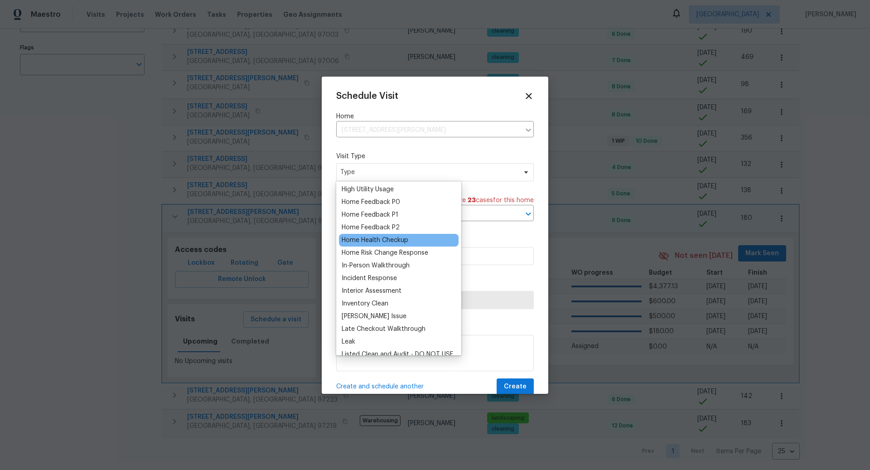
click at [370, 239] on div "Home Health Checkup" at bounding box center [375, 240] width 67 height 9
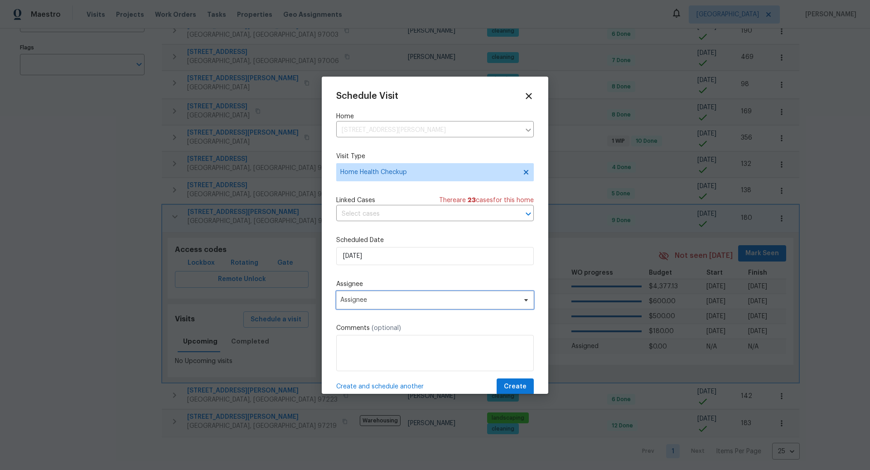
click at [376, 300] on span "Assignee" at bounding box center [429, 299] width 178 height 7
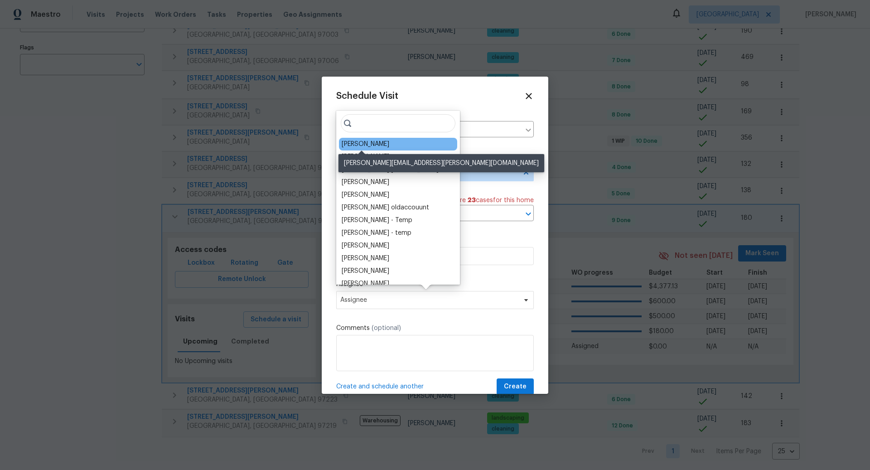
click at [367, 141] on div "[PERSON_NAME]" at bounding box center [366, 144] width 48 height 9
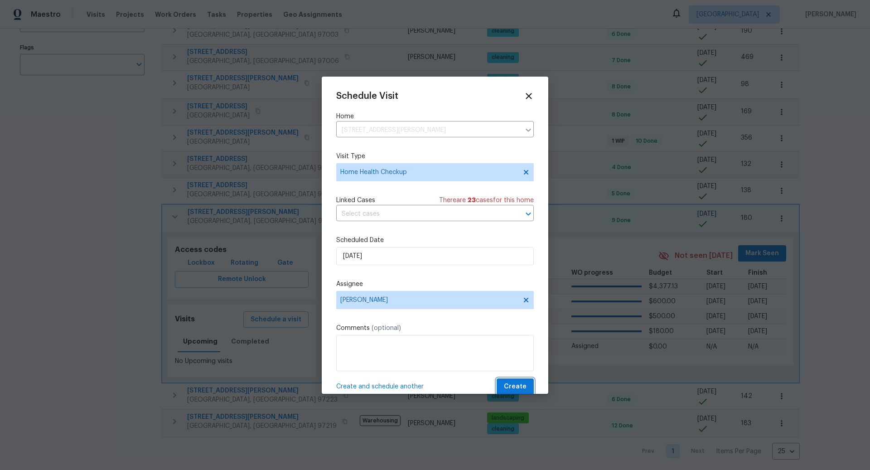
click at [515, 384] on span "Create" at bounding box center [515, 386] width 23 height 11
